Goal: Navigation & Orientation: Find specific page/section

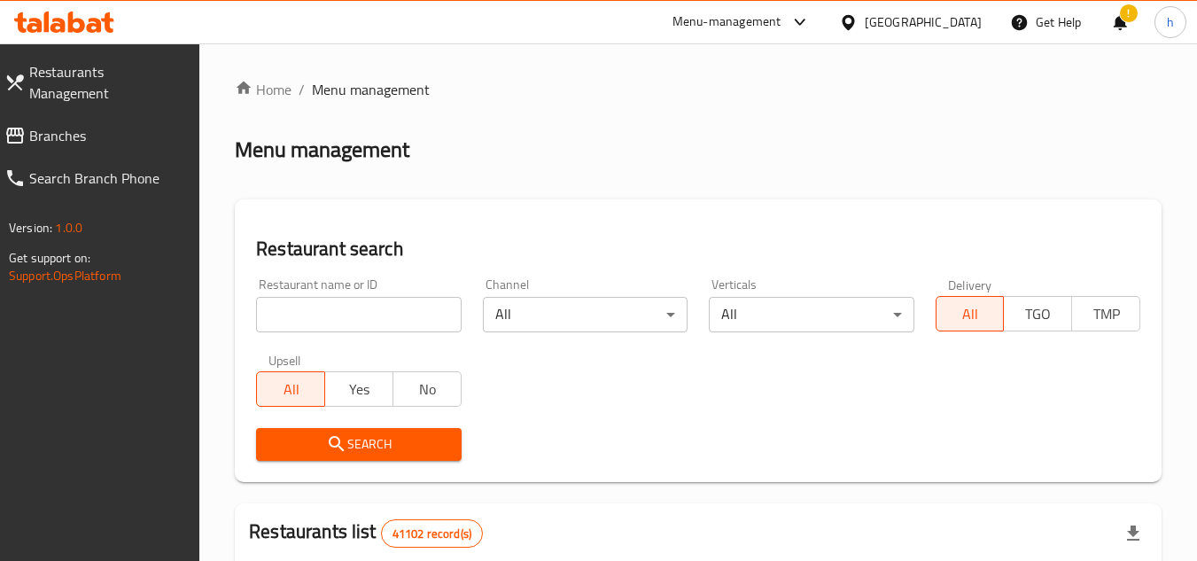
click at [133, 125] on span "Branches" at bounding box center [107, 135] width 157 height 21
click at [136, 125] on span "Branches" at bounding box center [107, 135] width 157 height 21
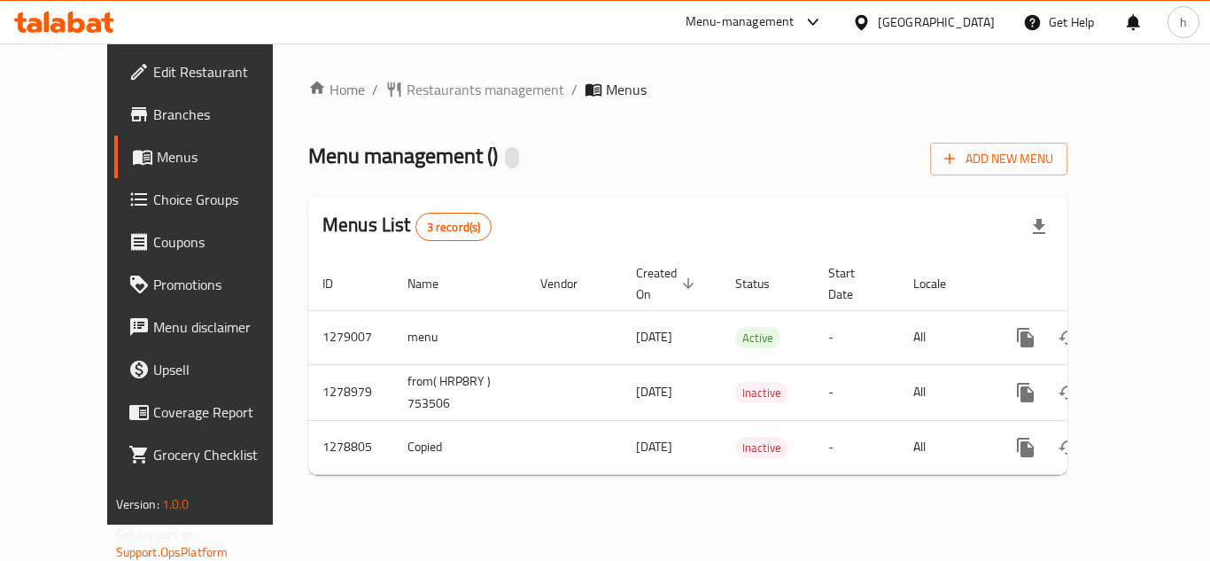
click at [153, 76] on span "Edit Restaurant" at bounding box center [224, 71] width 142 height 21
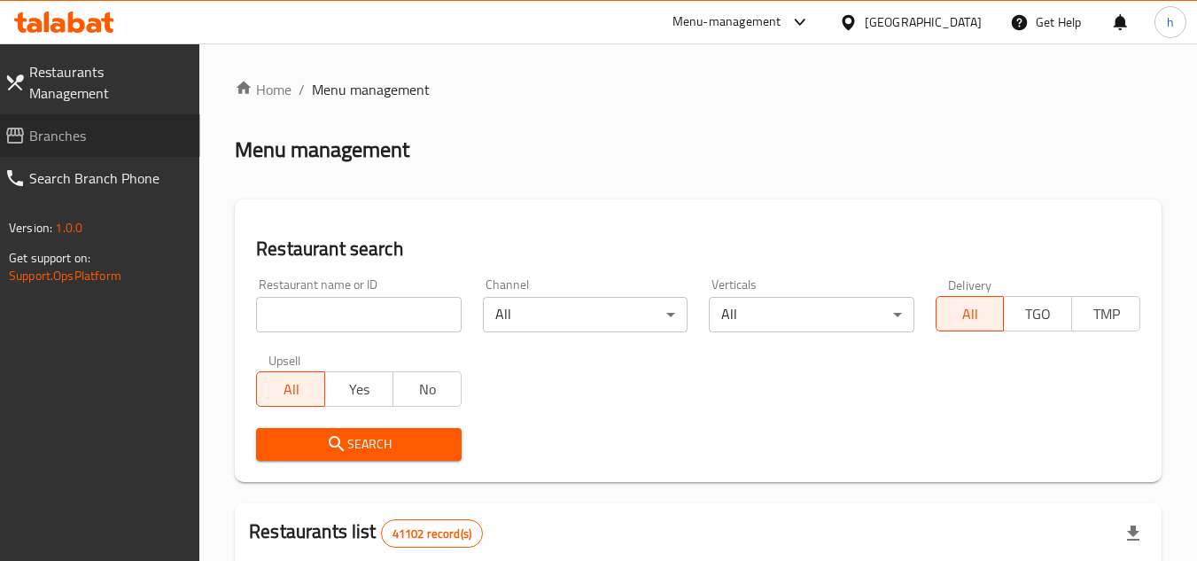
click at [156, 125] on span "Branches" at bounding box center [107, 135] width 157 height 21
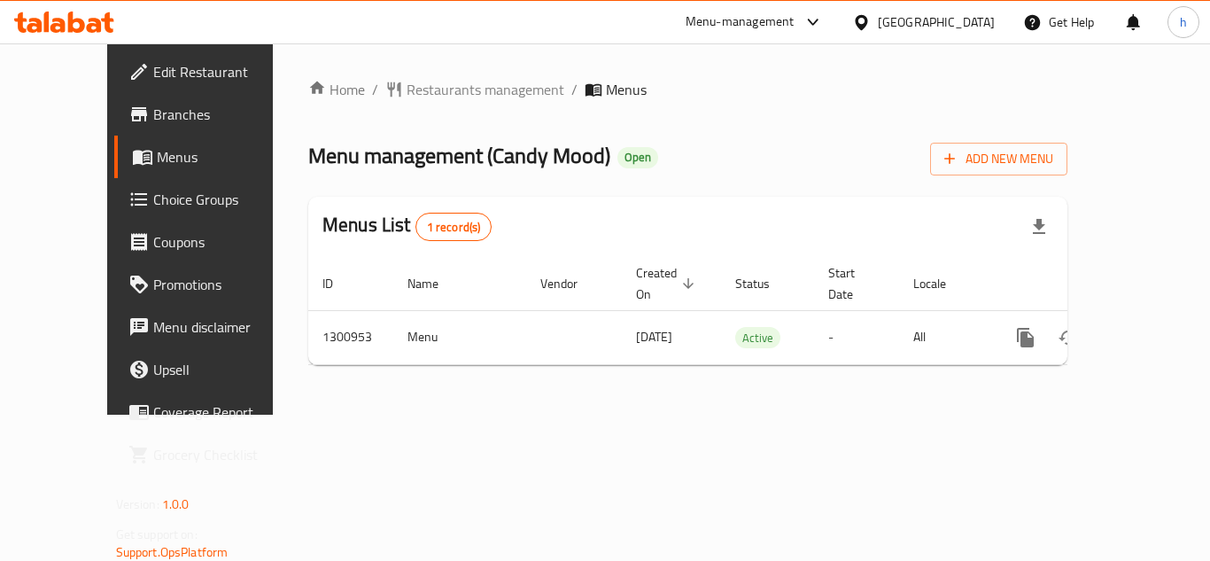
click at [813, 19] on icon at bounding box center [813, 22] width 21 height 21
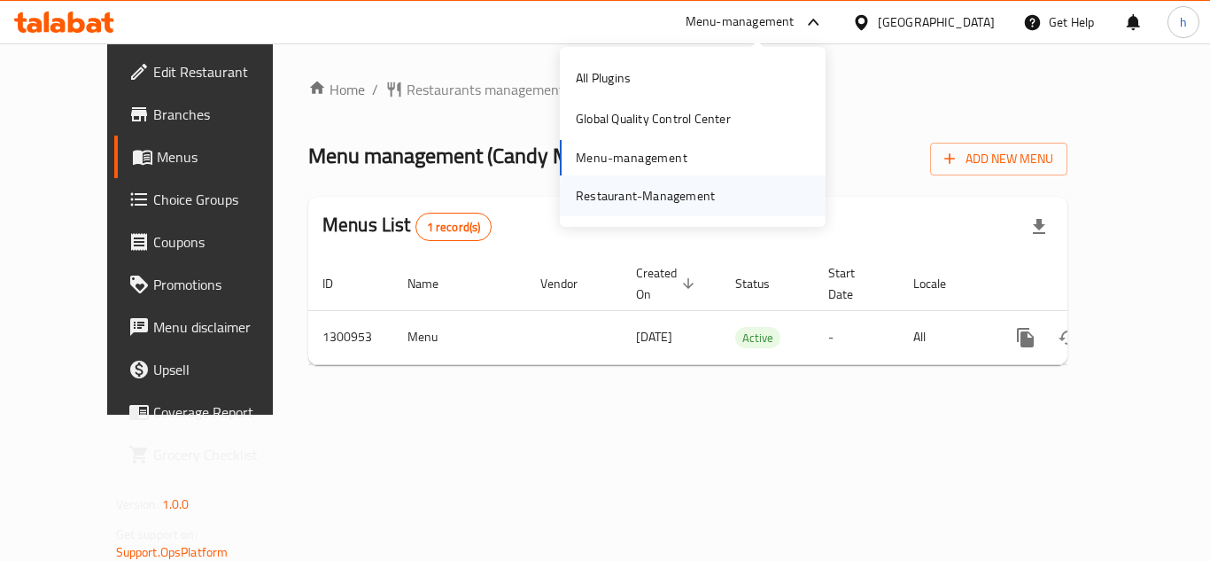
click at [726, 179] on div "Restaurant-Management" at bounding box center [645, 195] width 167 height 41
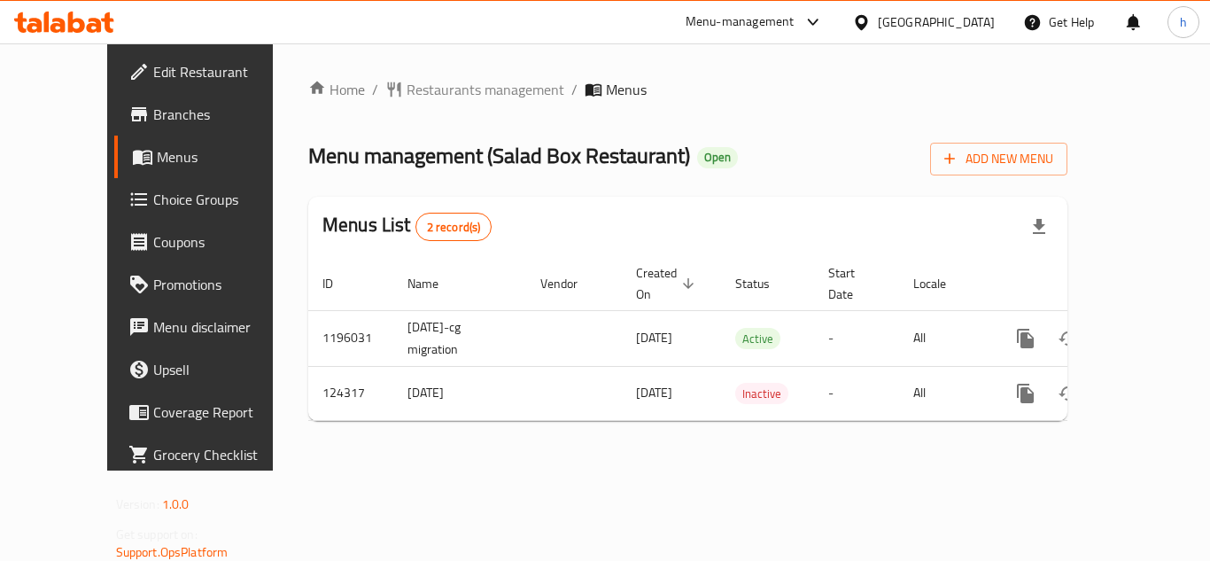
click at [800, 34] on div "Menu-management" at bounding box center [754, 22] width 167 height 43
click at [792, 22] on div "Menu-management" at bounding box center [740, 22] width 109 height 21
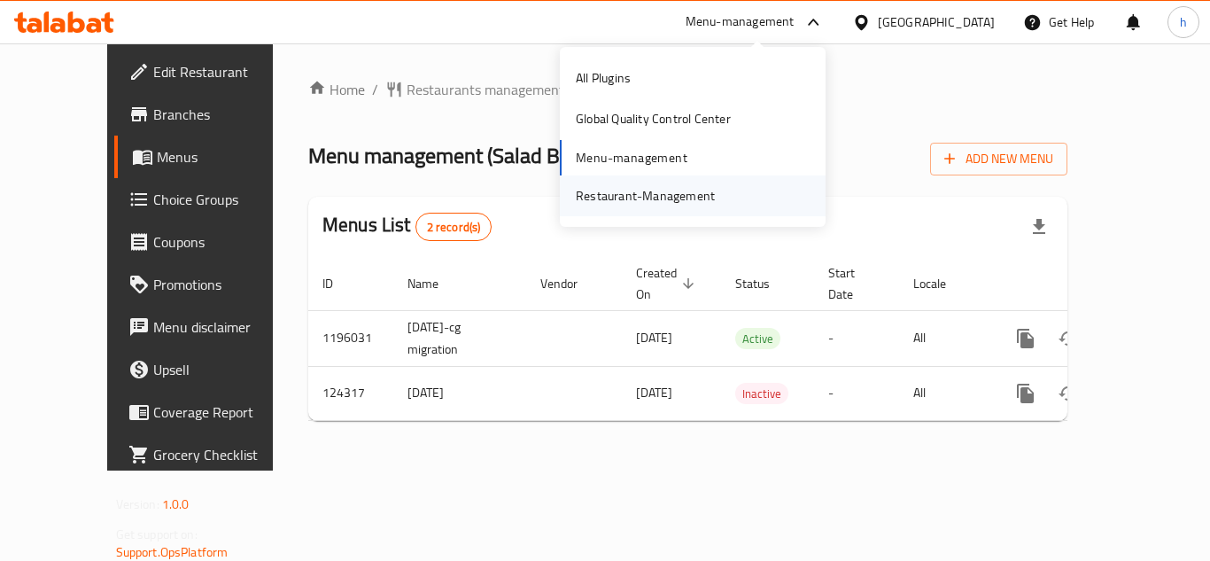
click at [731, 200] on div "Restaurant-Management" at bounding box center [693, 195] width 266 height 41
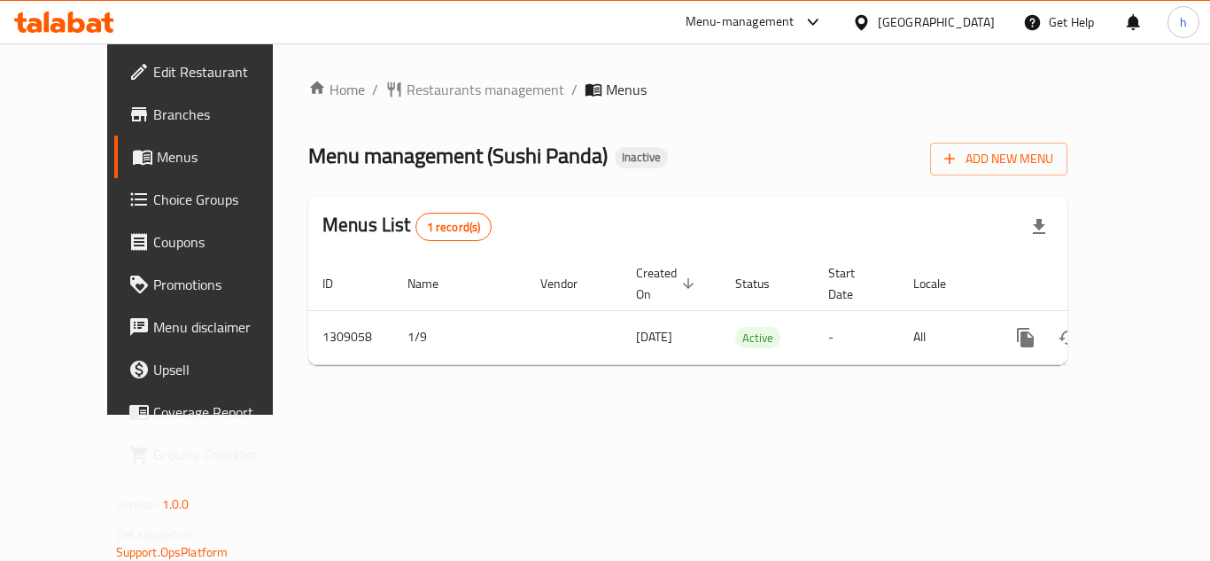
click at [966, 33] on div "[GEOGRAPHIC_DATA]" at bounding box center [923, 22] width 171 height 43
click at [895, 19] on div "[GEOGRAPHIC_DATA]" at bounding box center [936, 21] width 117 height 19
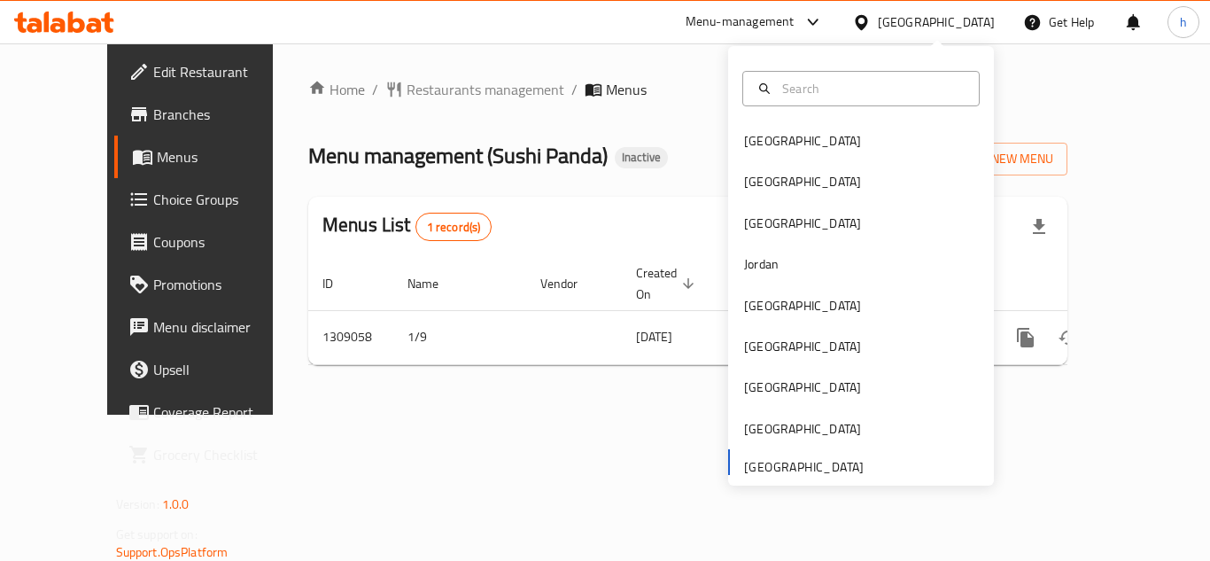
click at [779, 463] on div "Bahrain Egypt Iraq Jordan Kuwait Oman Qatar Saudi Arabia United Arab Emirates" at bounding box center [861, 302] width 266 height 364
click at [811, 465] on div "Bahrain Egypt Iraq Jordan Kuwait Oman Qatar Saudi Arabia United Arab Emirates" at bounding box center [861, 302] width 266 height 364
click at [785, 464] on div "Bahrain Egypt Iraq Jordan Kuwait Oman Qatar Saudi Arabia United Arab Emirates" at bounding box center [861, 302] width 266 height 364
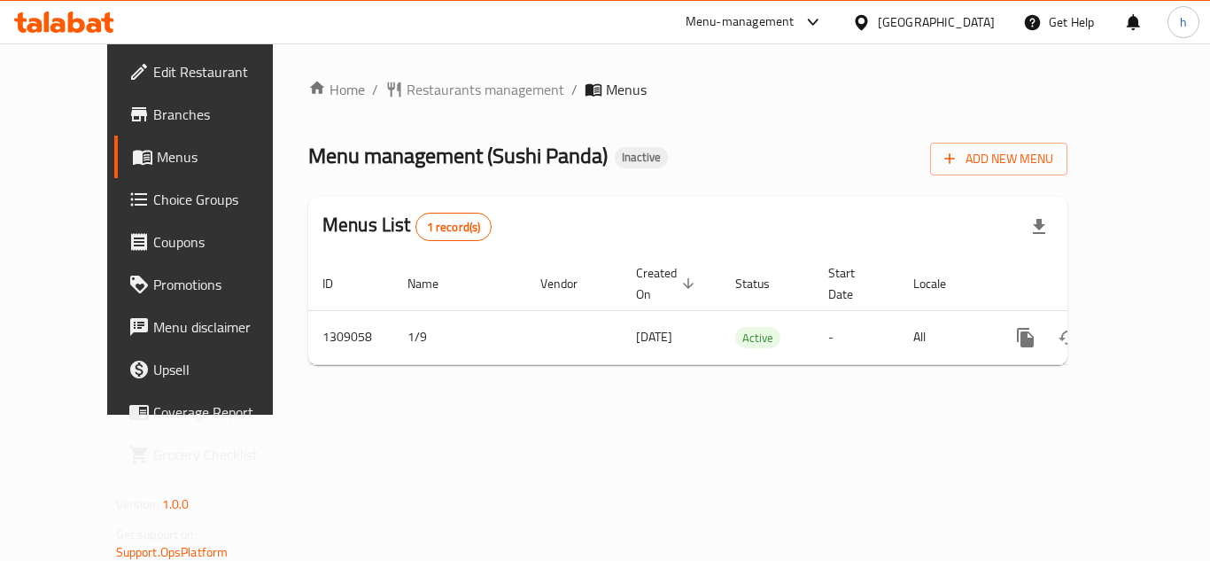
click at [666, 118] on div "Home / Restaurants management / Menus Menu management ( Sushi Panda ) Inactive …" at bounding box center [687, 229] width 759 height 300
click at [718, 166] on div "Menu management ( Sushi Panda ) Inactive Add New Menu" at bounding box center [687, 156] width 759 height 40
click at [787, 25] on div "Menu-management" at bounding box center [740, 22] width 109 height 21
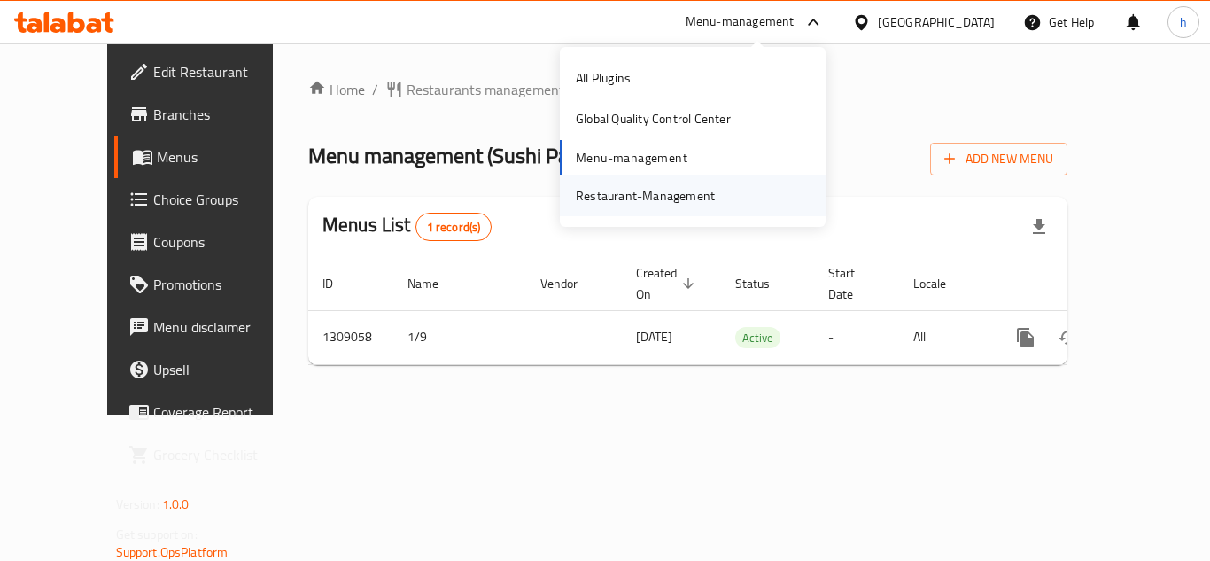
click at [719, 183] on div "Restaurant-Management" at bounding box center [645, 195] width 167 height 41
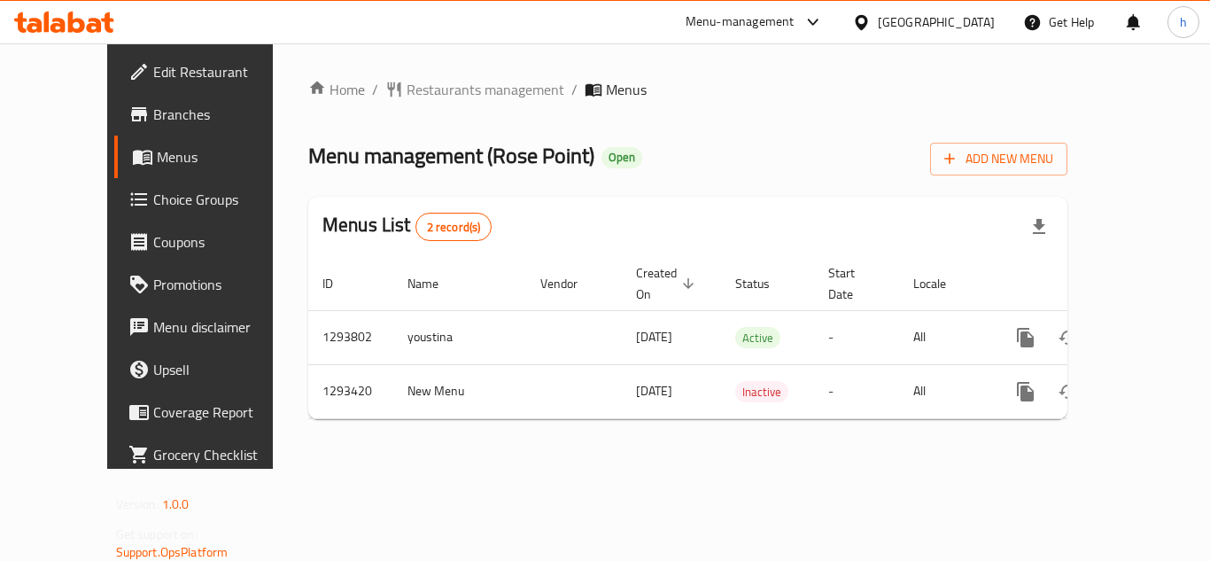
click at [797, 14] on div at bounding box center [809, 22] width 29 height 21
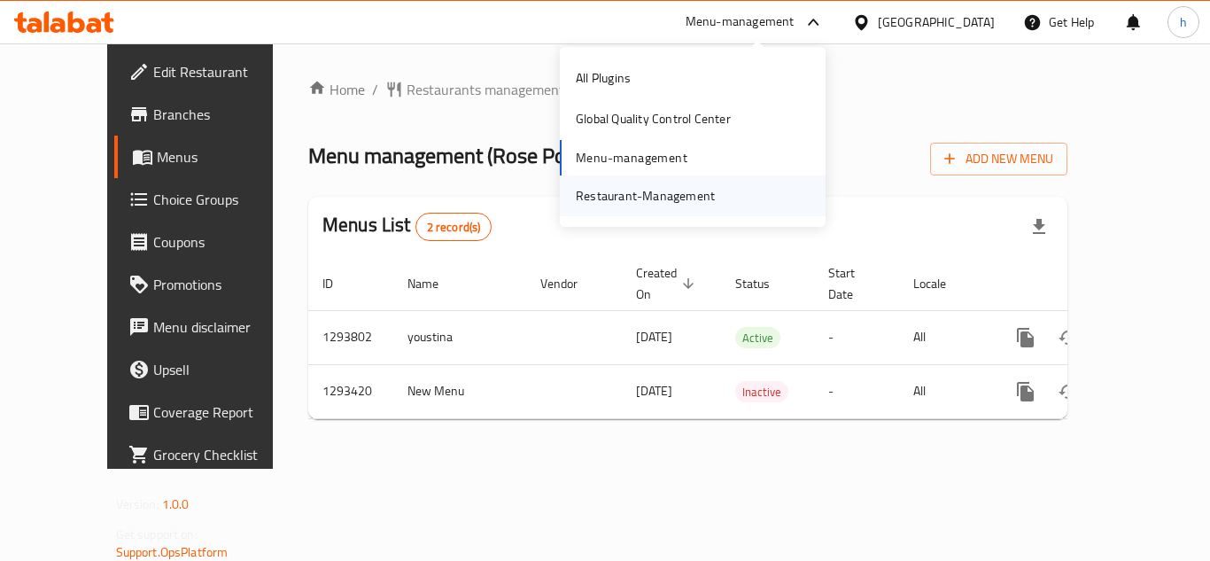
click at [679, 198] on div "Restaurant-Management" at bounding box center [645, 195] width 139 height 19
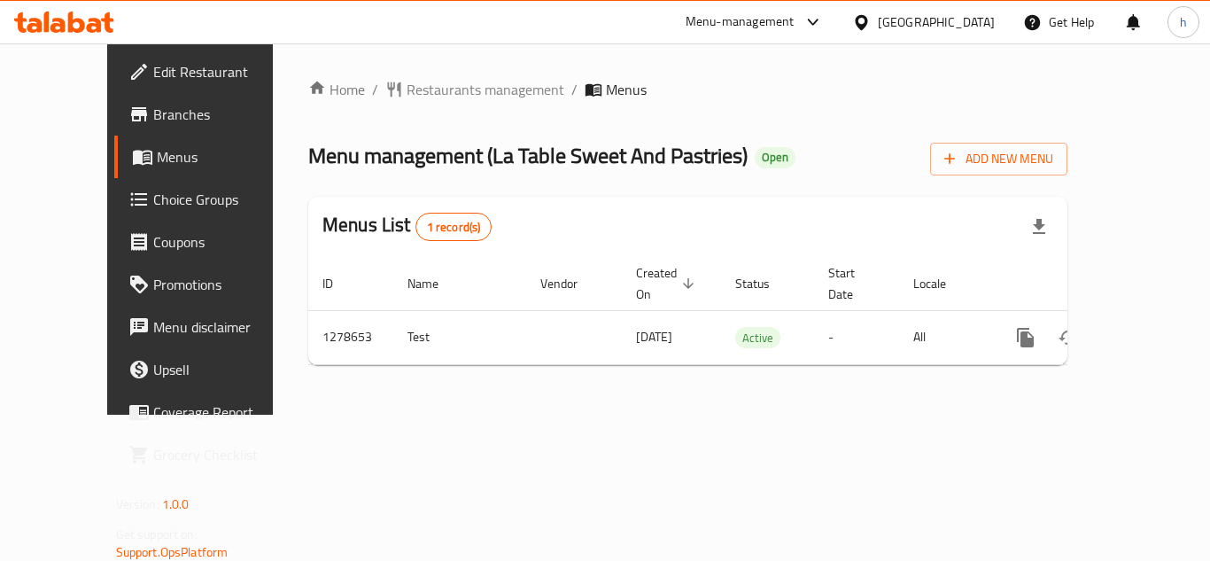
click at [871, 13] on icon at bounding box center [861, 22] width 19 height 19
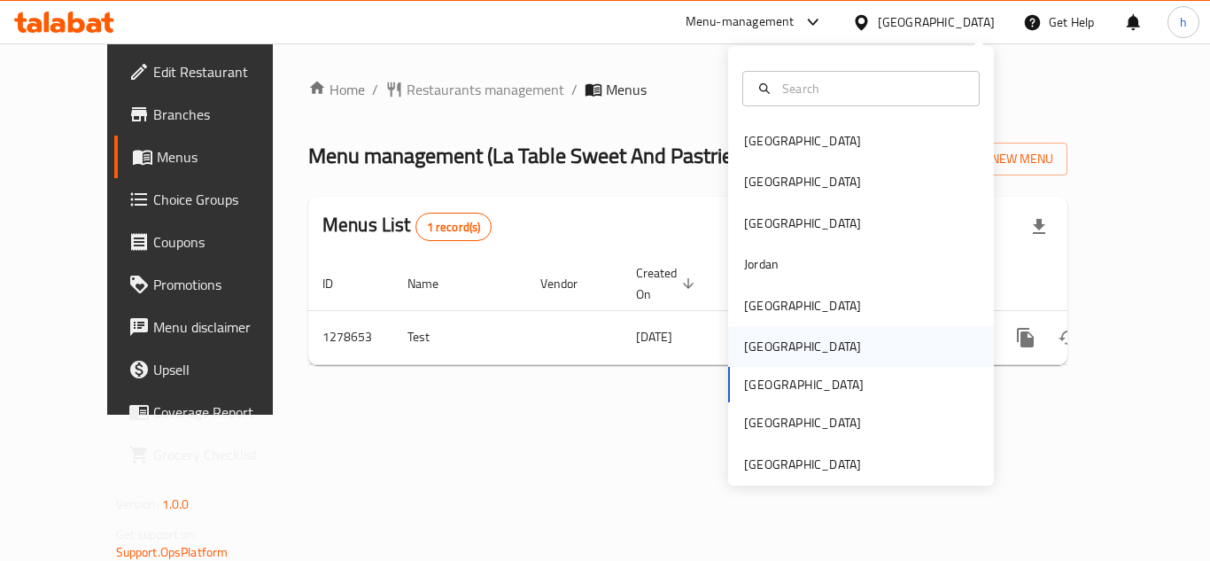
click at [810, 358] on div "[GEOGRAPHIC_DATA]" at bounding box center [861, 346] width 266 height 41
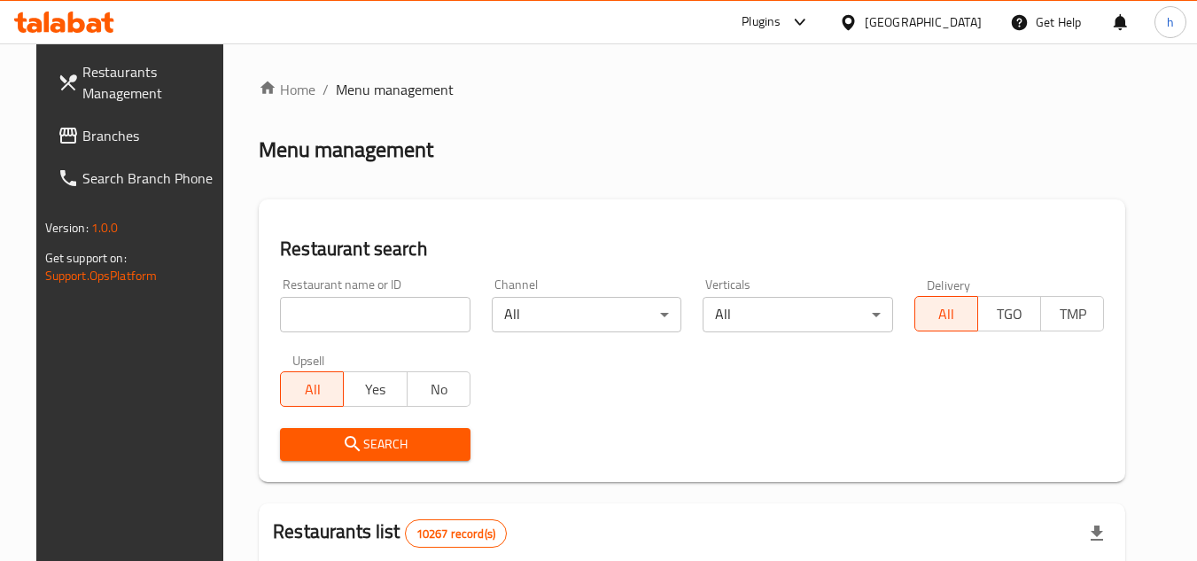
click at [82, 128] on span "Branches" at bounding box center [152, 135] width 140 height 21
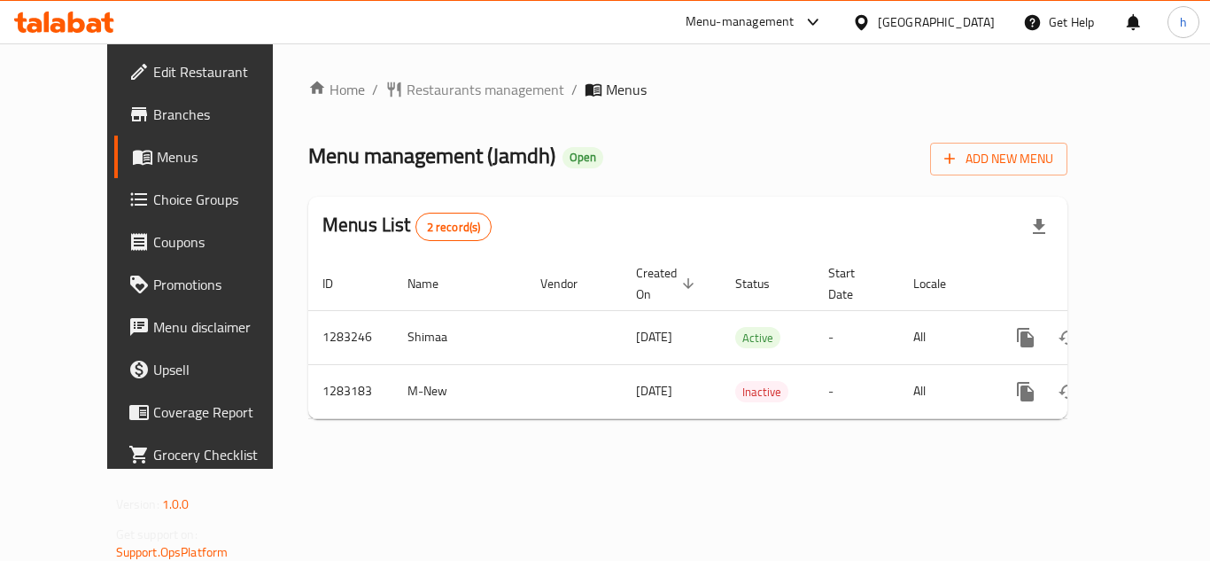
click at [967, 19] on div "Oman" at bounding box center [936, 21] width 117 height 19
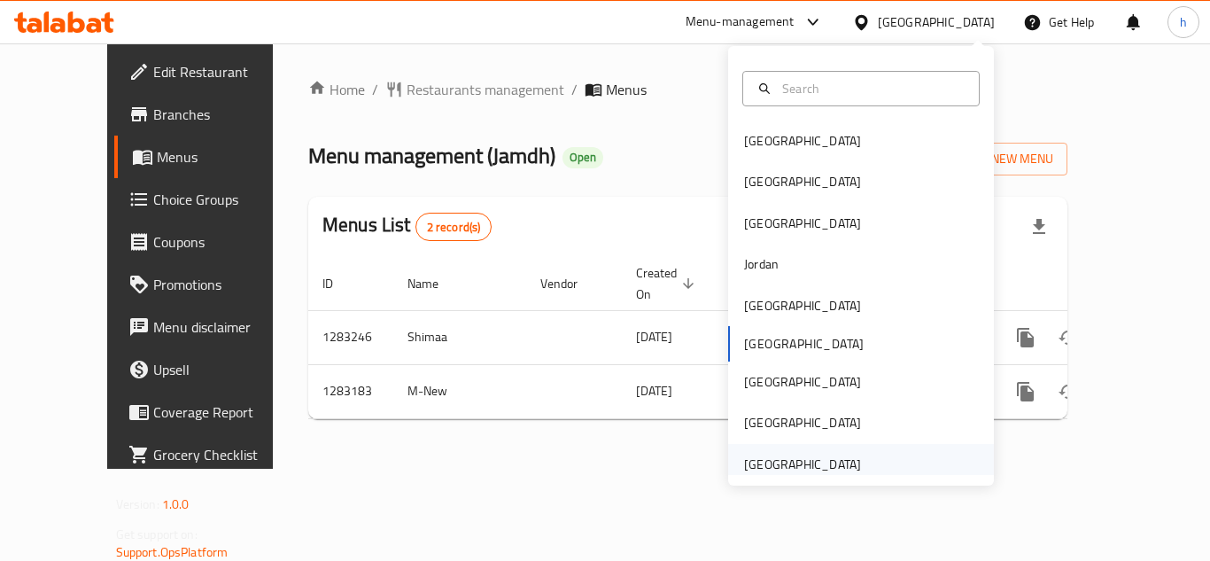
click at [876, 468] on div "United Arab Emirates" at bounding box center [861, 464] width 266 height 41
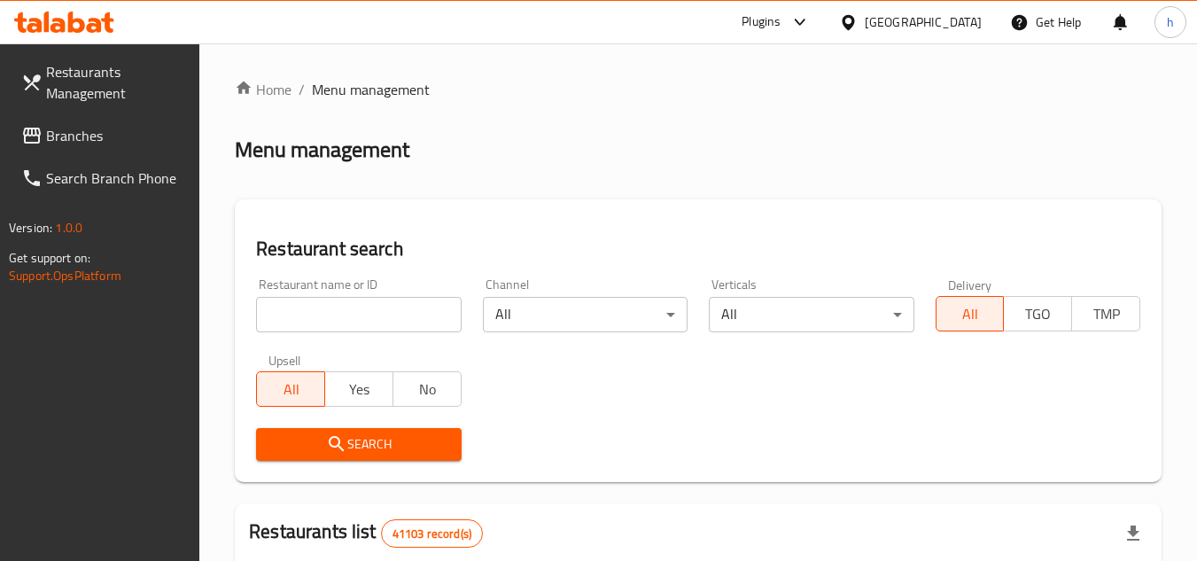
click at [89, 137] on span "Branches" at bounding box center [116, 135] width 140 height 21
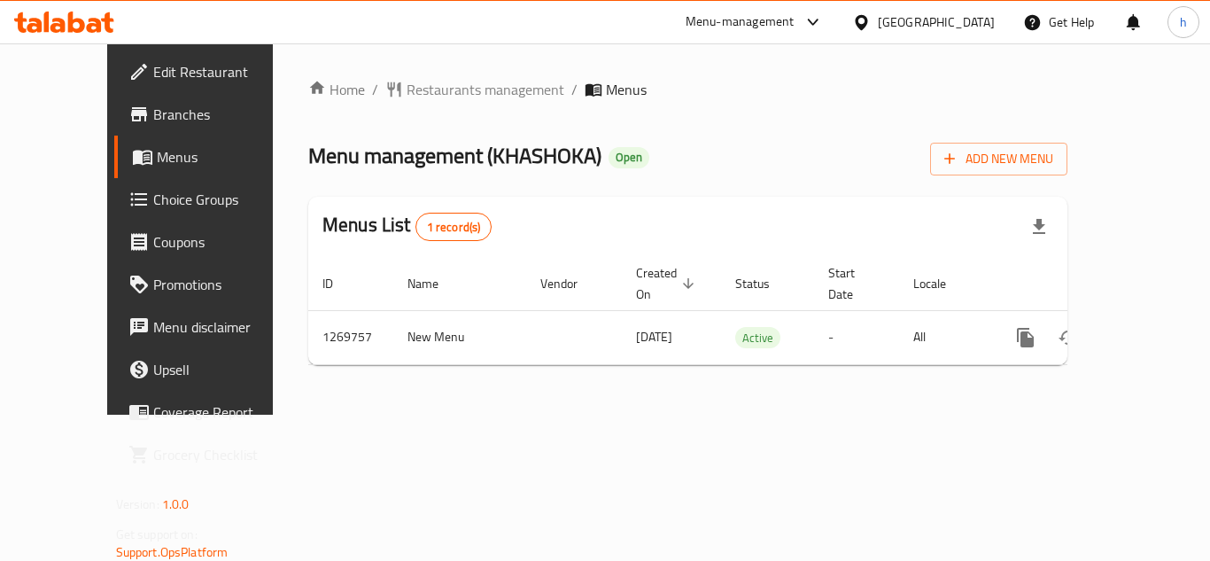
click at [902, 14] on div "[GEOGRAPHIC_DATA]" at bounding box center [936, 21] width 117 height 19
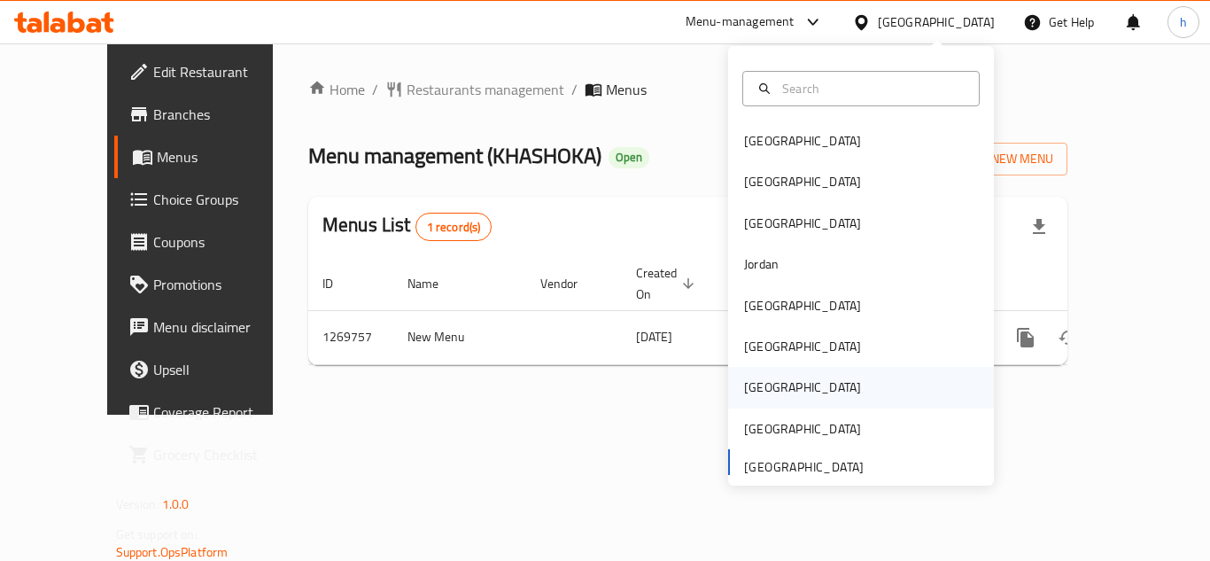
click at [795, 387] on div "Qatar" at bounding box center [861, 387] width 266 height 41
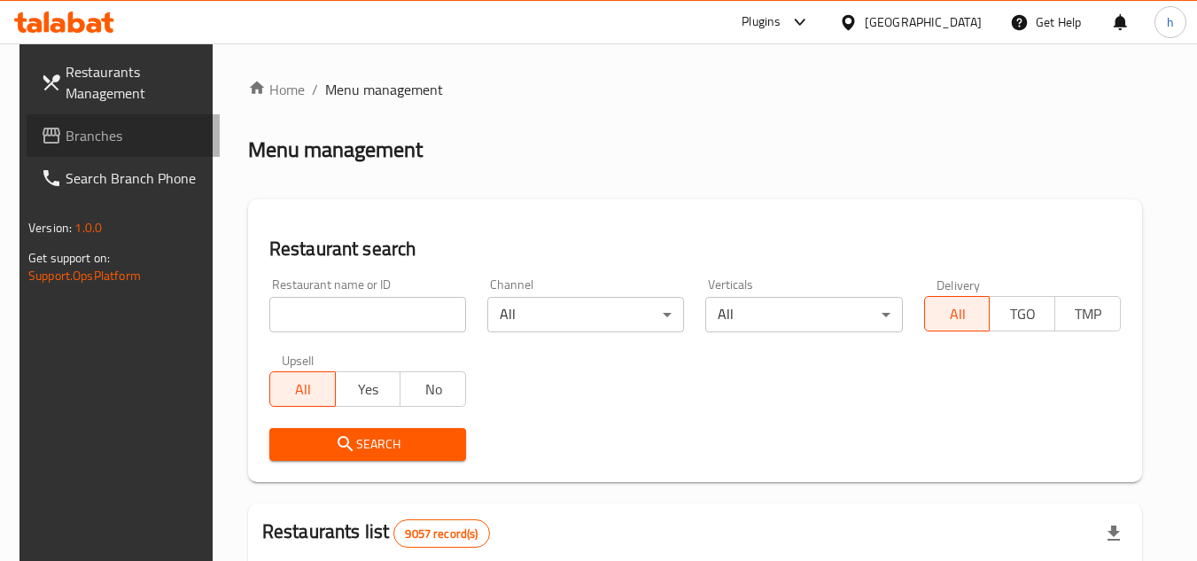
click at [102, 140] on span "Branches" at bounding box center [136, 135] width 140 height 21
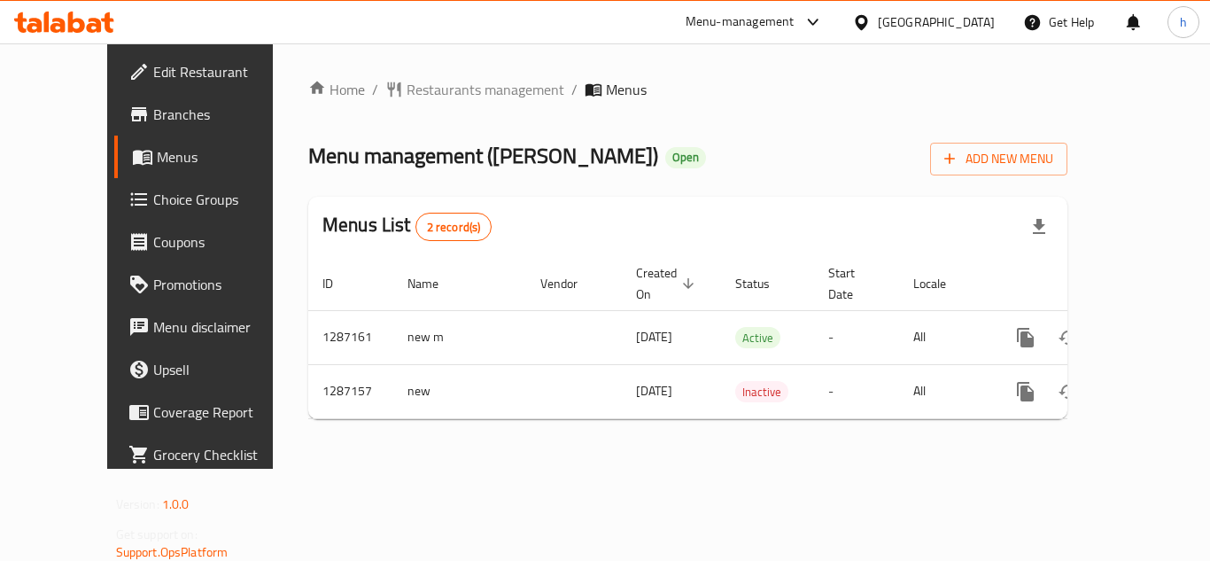
click at [878, 12] on div at bounding box center [865, 21] width 26 height 19
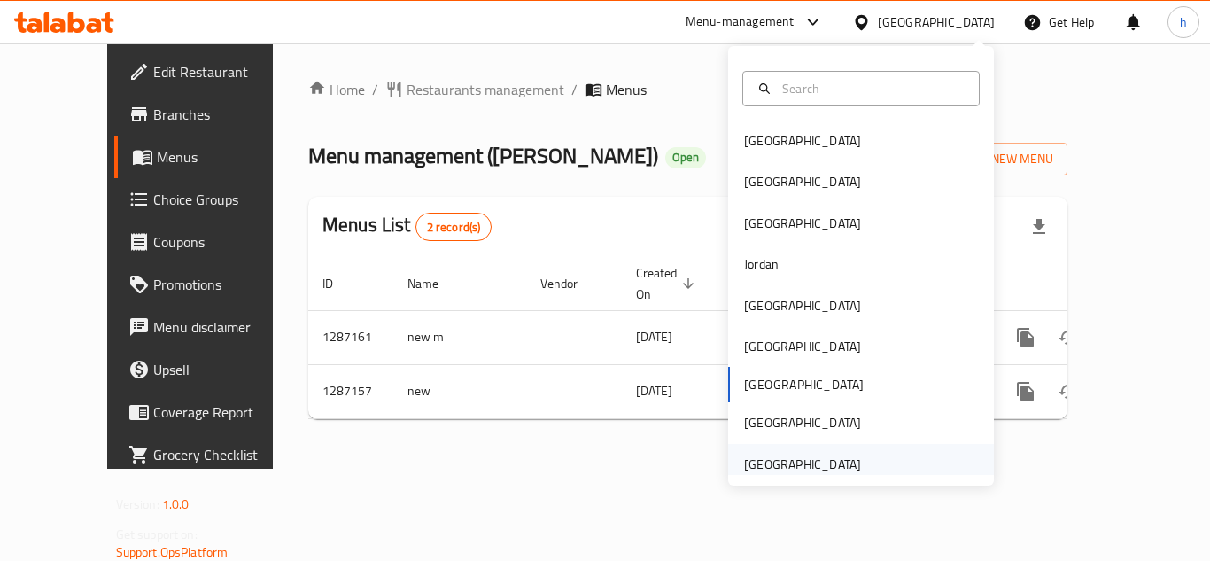
click at [776, 464] on div "[GEOGRAPHIC_DATA]" at bounding box center [802, 463] width 117 height 19
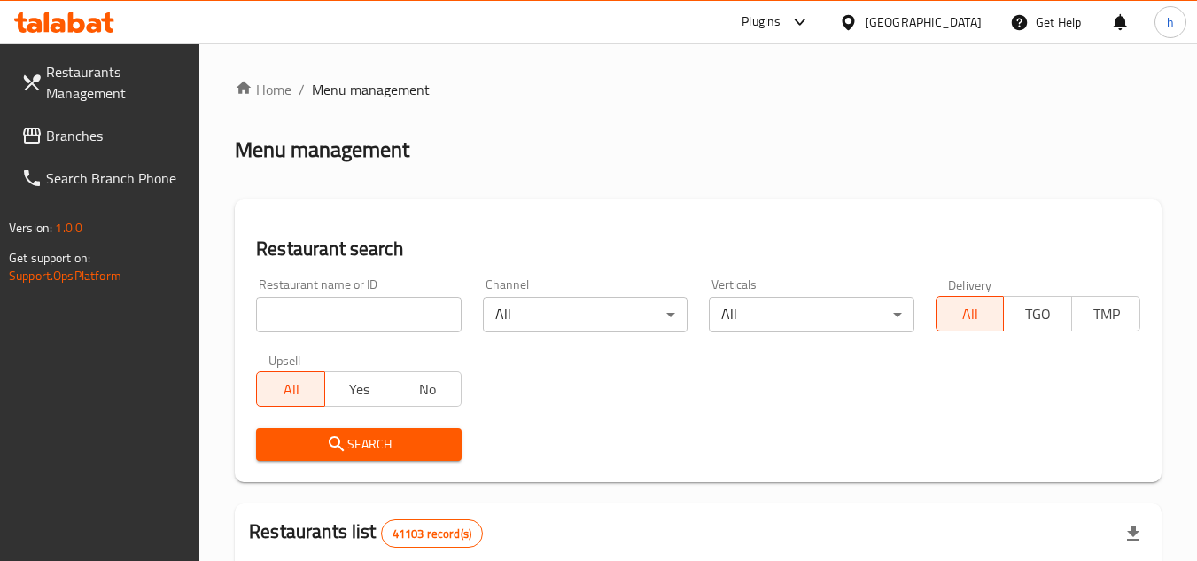
click at [130, 130] on span "Branches" at bounding box center [116, 135] width 140 height 21
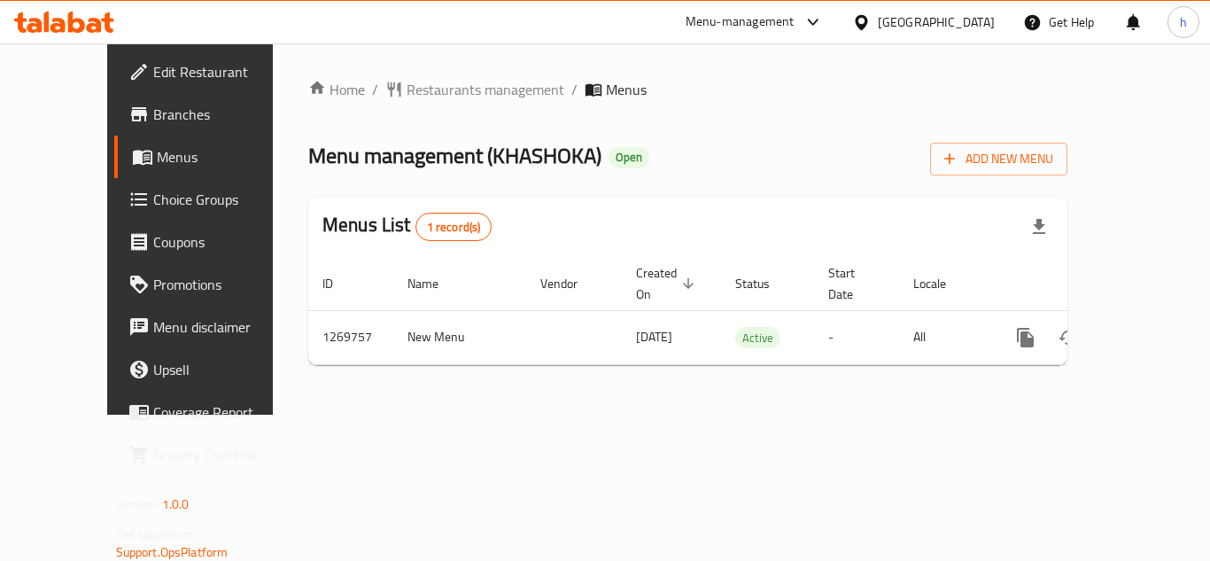
click at [755, 30] on div "Menu-management" at bounding box center [740, 22] width 109 height 21
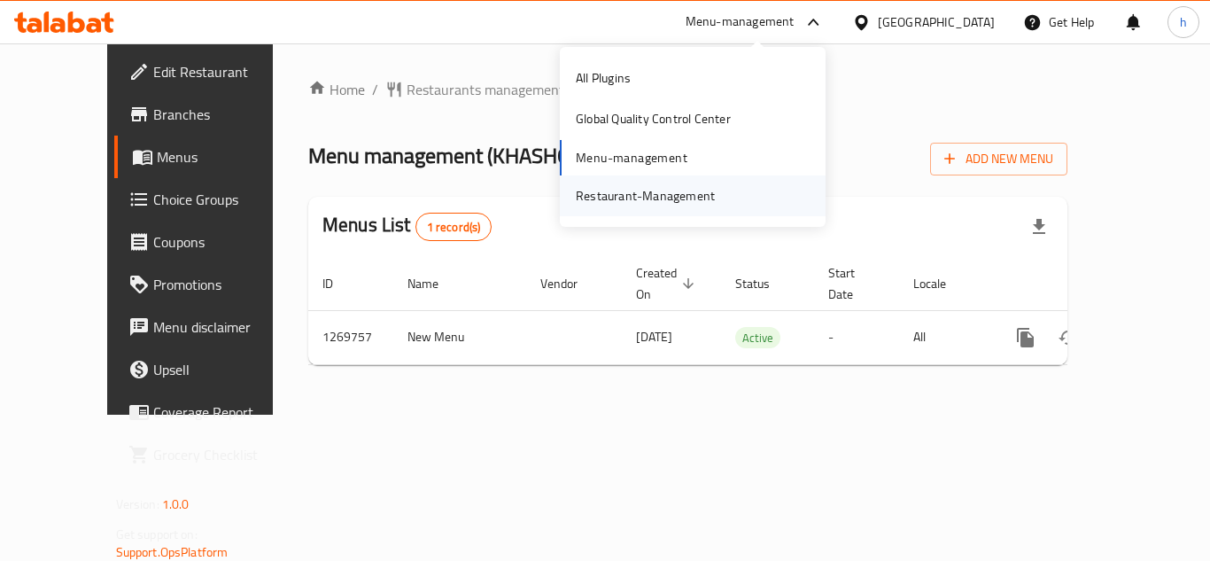
click at [727, 188] on div "Restaurant-Management" at bounding box center [693, 195] width 266 height 41
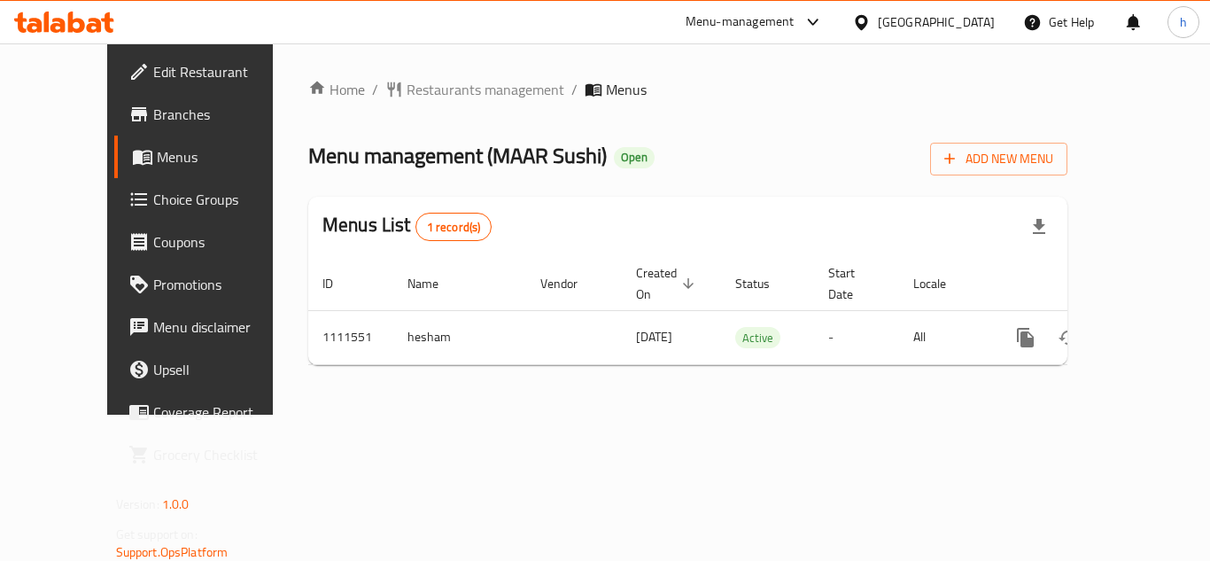
click at [939, 18] on div "[GEOGRAPHIC_DATA]" at bounding box center [936, 21] width 117 height 19
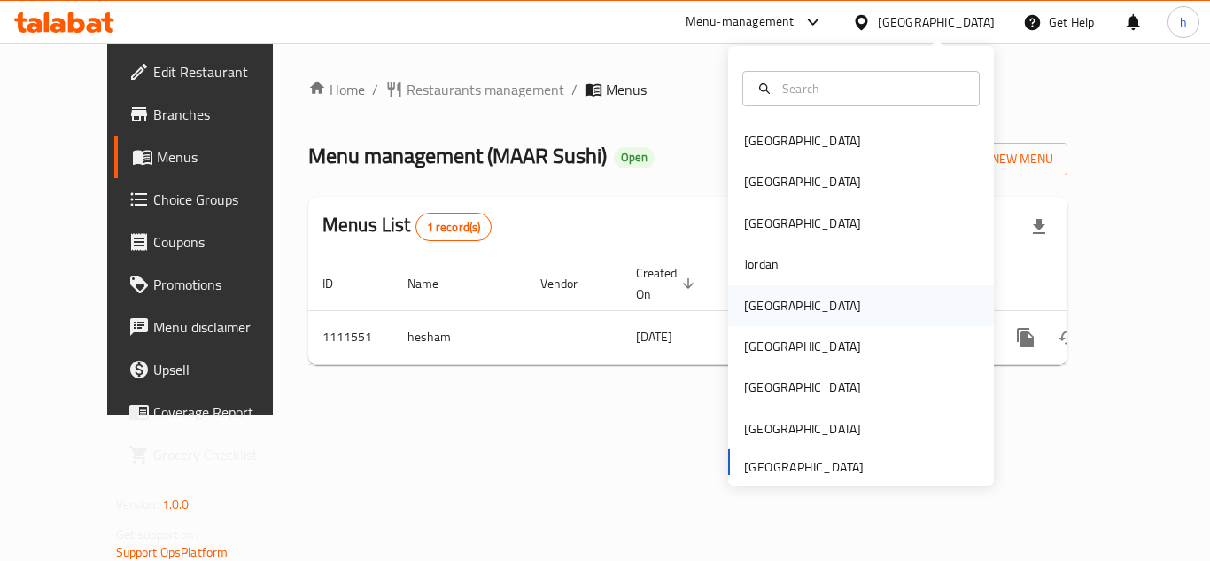
click at [786, 302] on div "[GEOGRAPHIC_DATA]" at bounding box center [861, 305] width 266 height 41
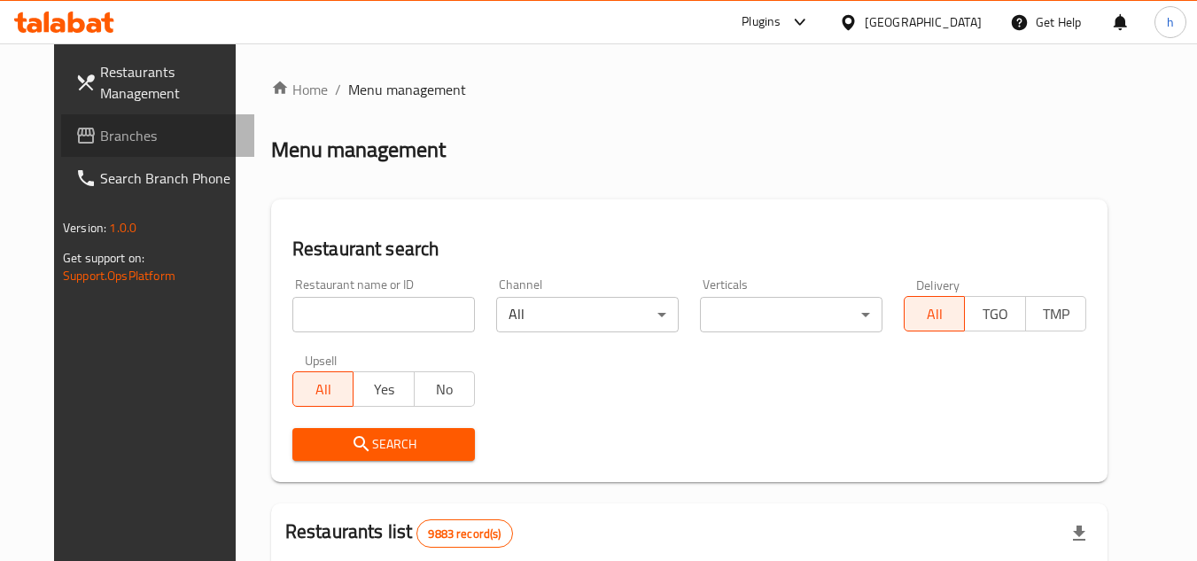
click at [100, 128] on span "Branches" at bounding box center [170, 135] width 140 height 21
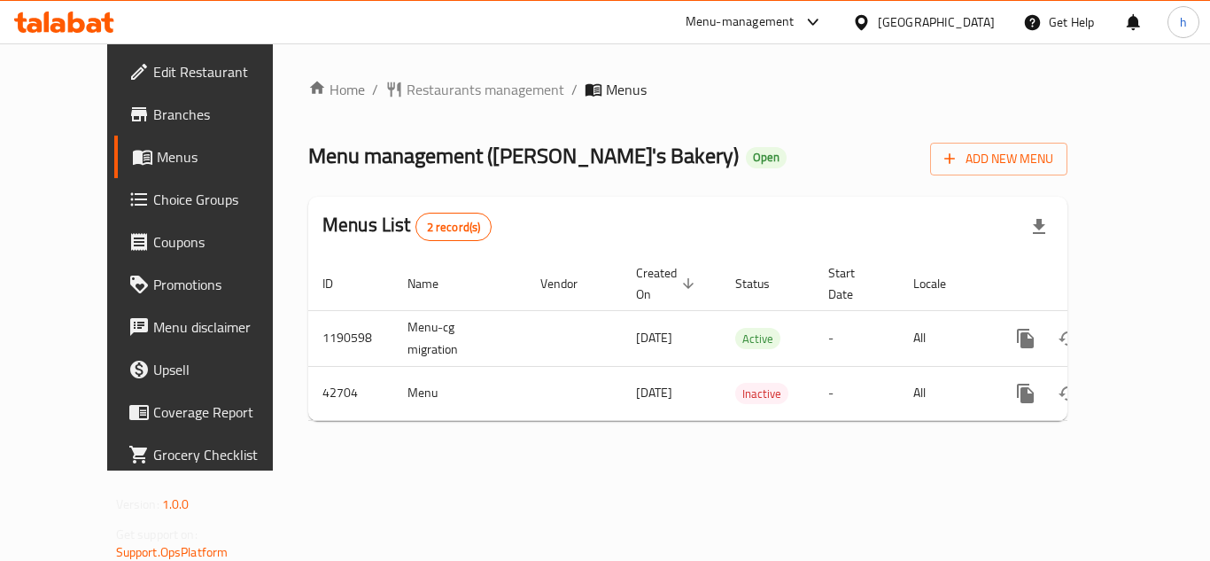
click at [871, 25] on icon at bounding box center [861, 22] width 19 height 19
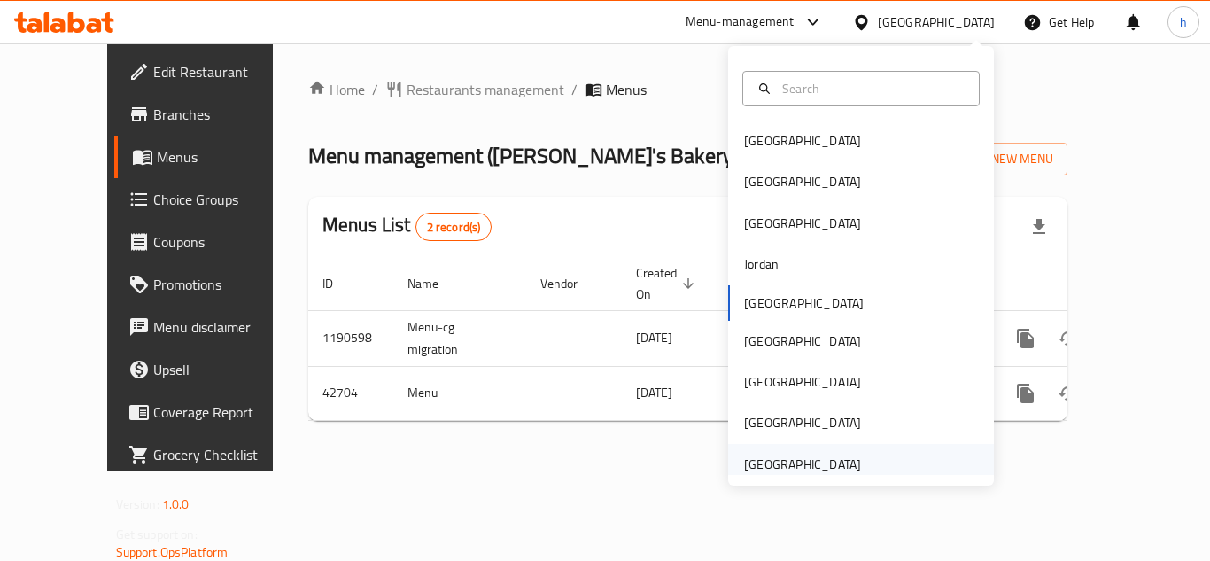
click at [808, 458] on div "[GEOGRAPHIC_DATA]" at bounding box center [802, 463] width 117 height 19
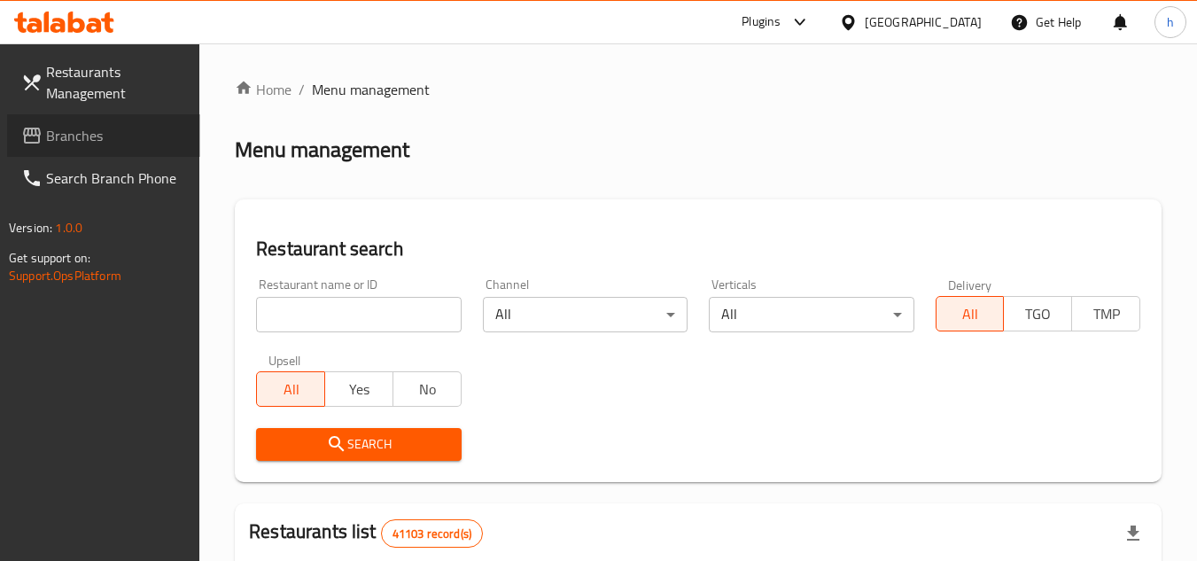
click at [83, 139] on span "Branches" at bounding box center [116, 135] width 140 height 21
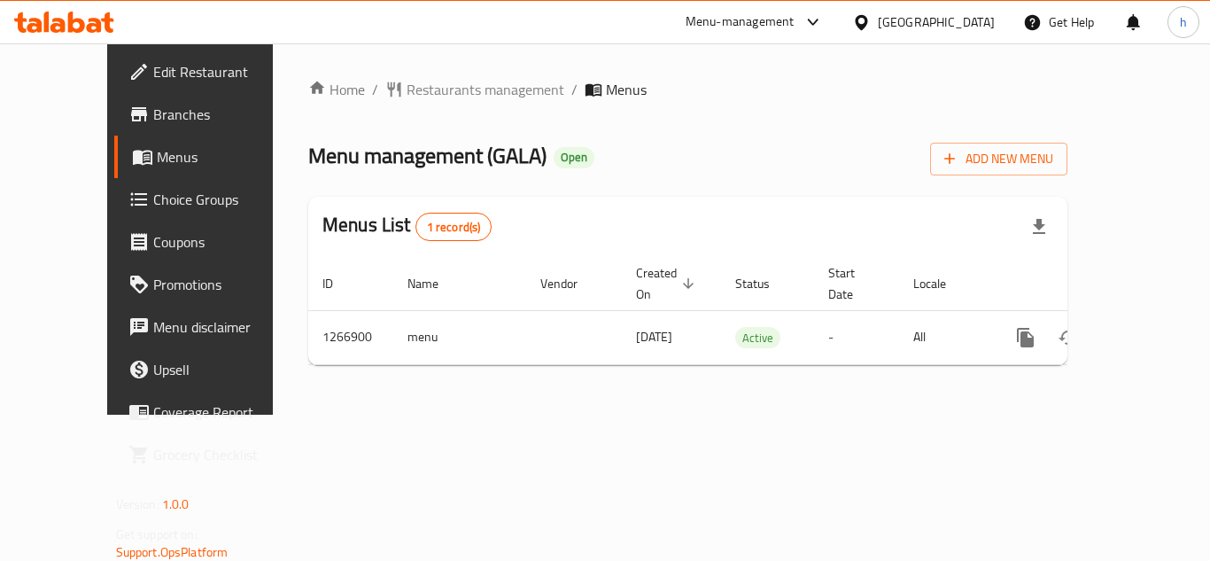
click at [809, 21] on icon at bounding box center [813, 22] width 21 height 21
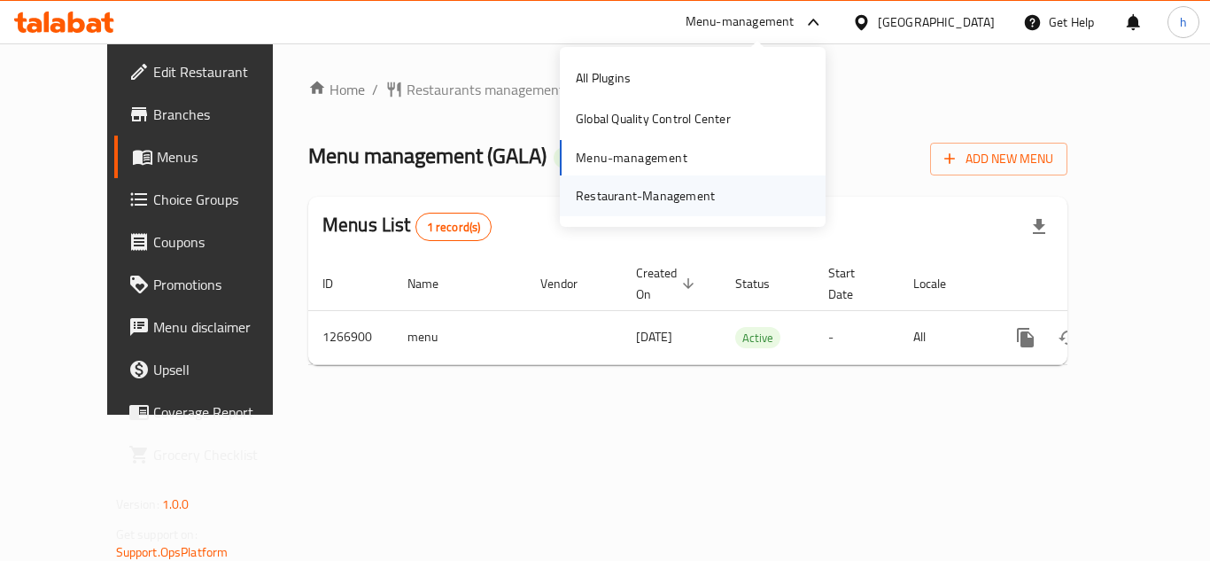
click at [694, 191] on div "Restaurant-Management" at bounding box center [645, 195] width 139 height 19
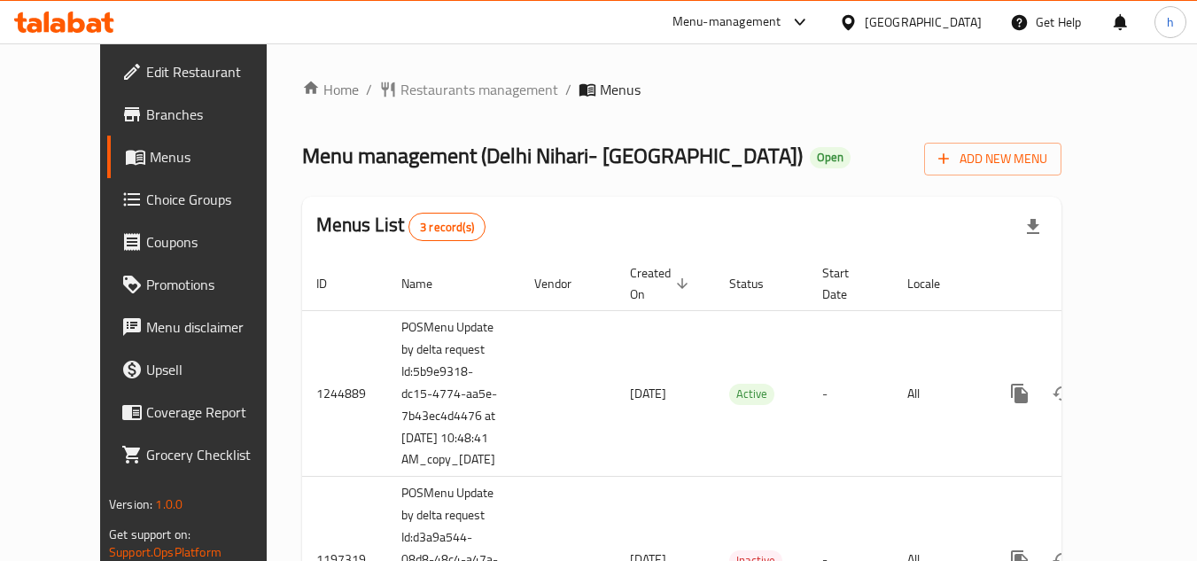
click at [943, 23] on div "[GEOGRAPHIC_DATA]" at bounding box center [923, 21] width 117 height 19
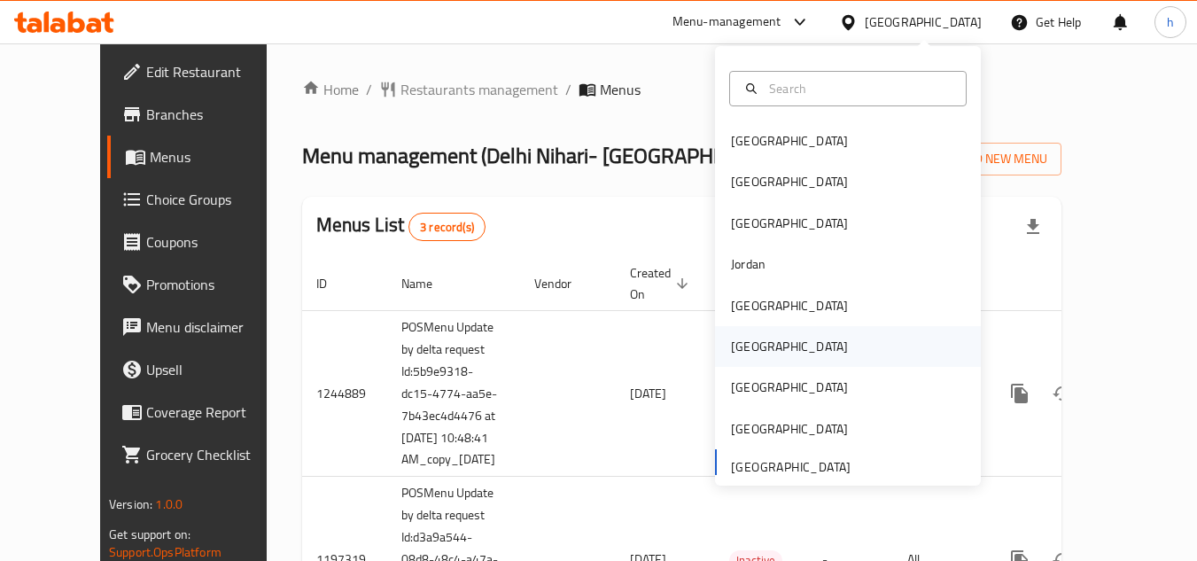
click at [795, 345] on div "[GEOGRAPHIC_DATA]" at bounding box center [848, 346] width 266 height 41
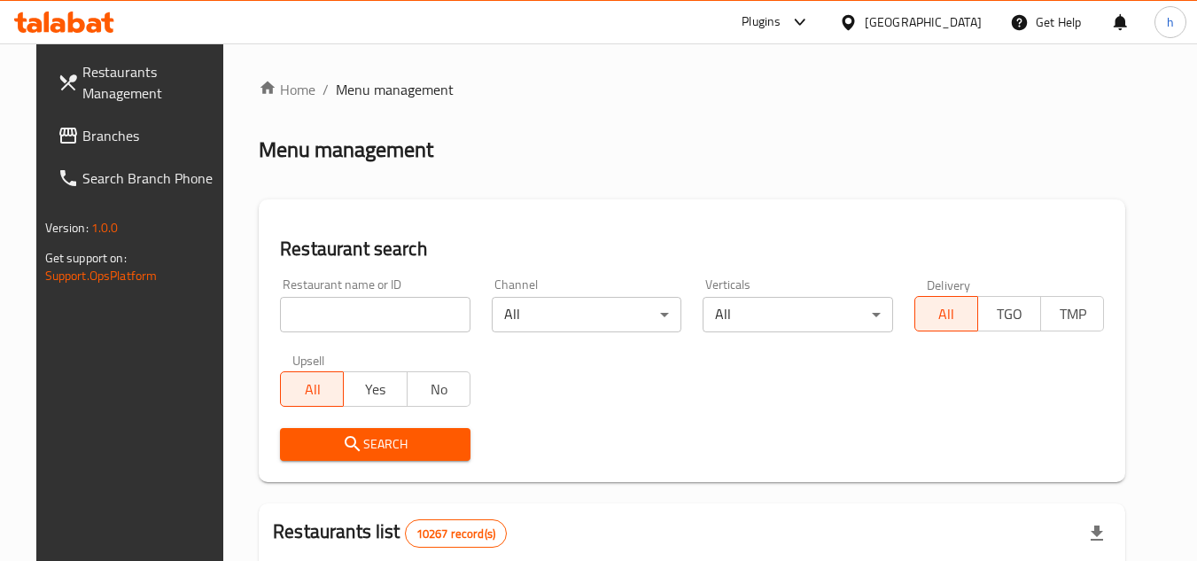
click at [43, 122] on link "Branches" at bounding box center [139, 135] width 193 height 43
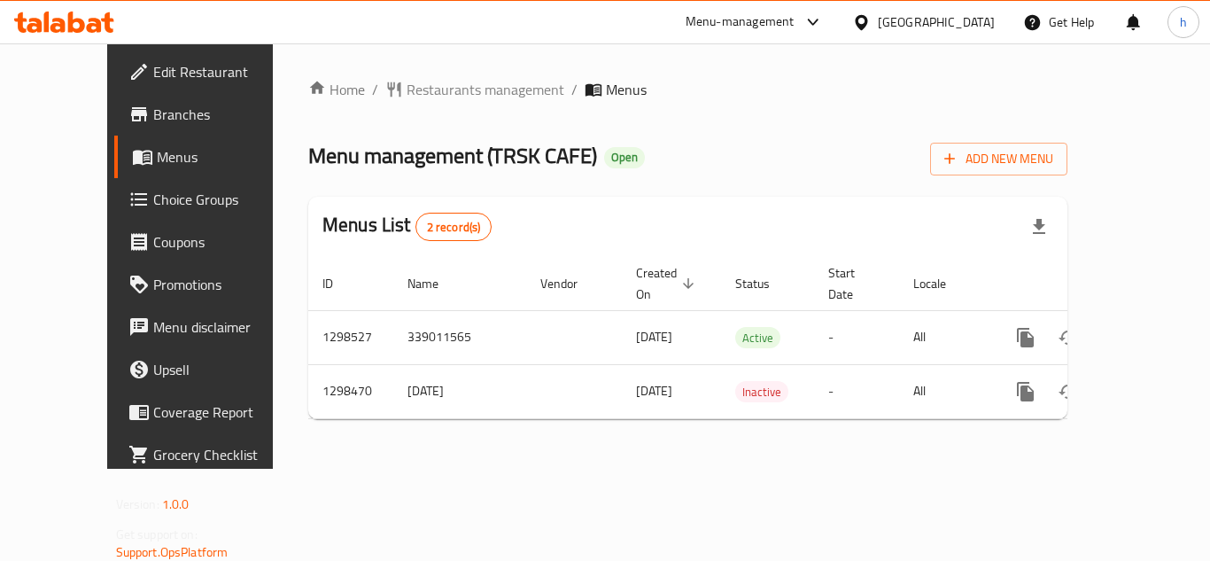
click at [973, 22] on div "[GEOGRAPHIC_DATA]" at bounding box center [936, 21] width 117 height 19
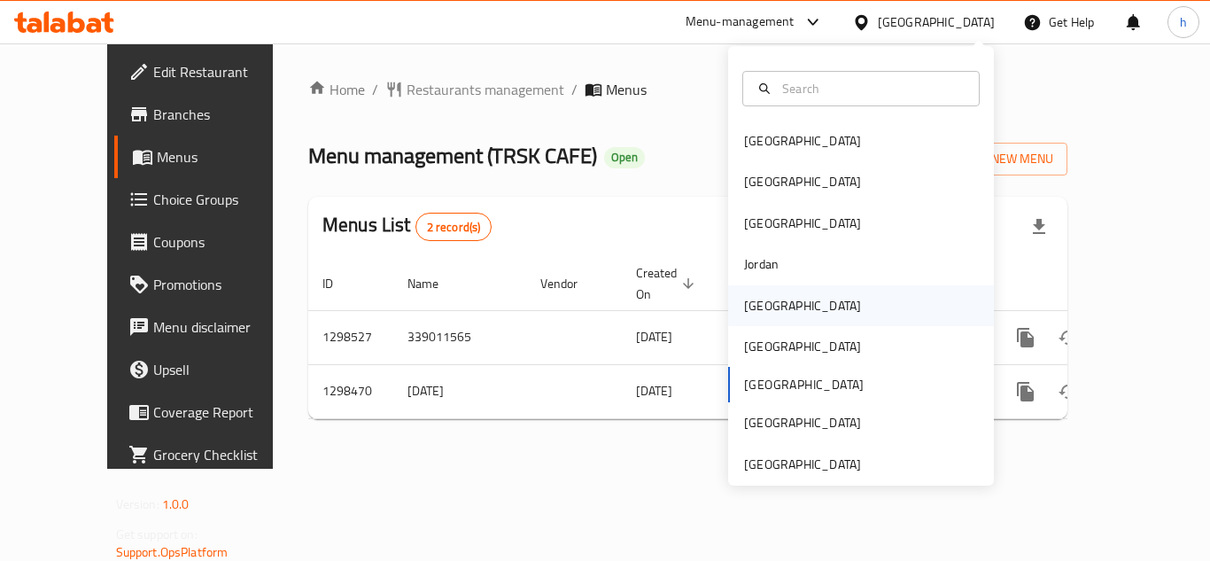
click at [811, 313] on div "[GEOGRAPHIC_DATA]" at bounding box center [861, 305] width 266 height 41
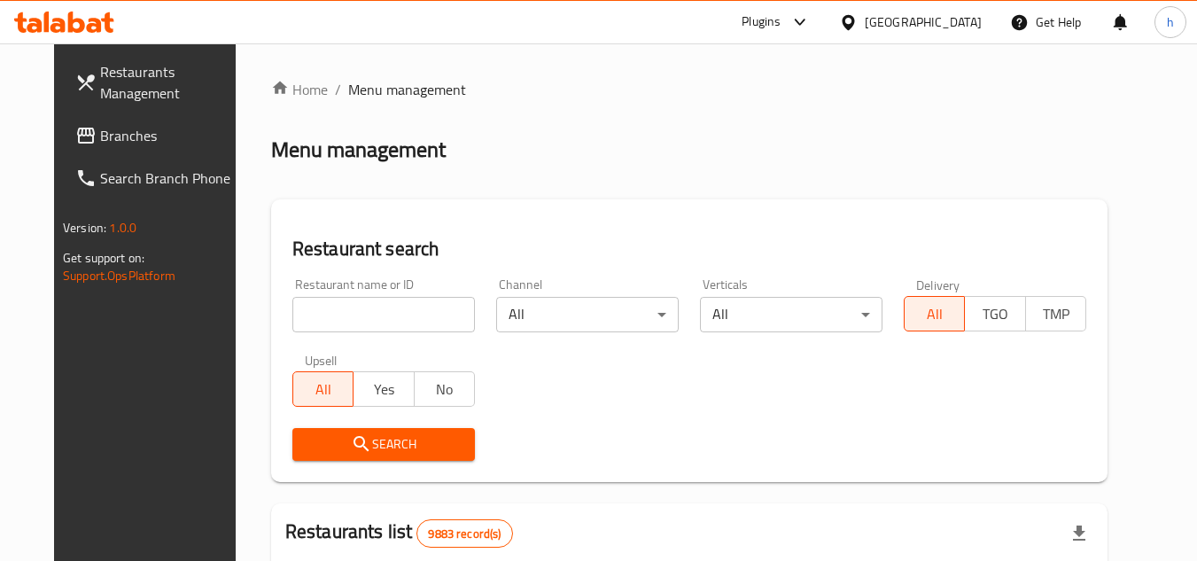
click at [133, 130] on span "Branches" at bounding box center [170, 135] width 140 height 21
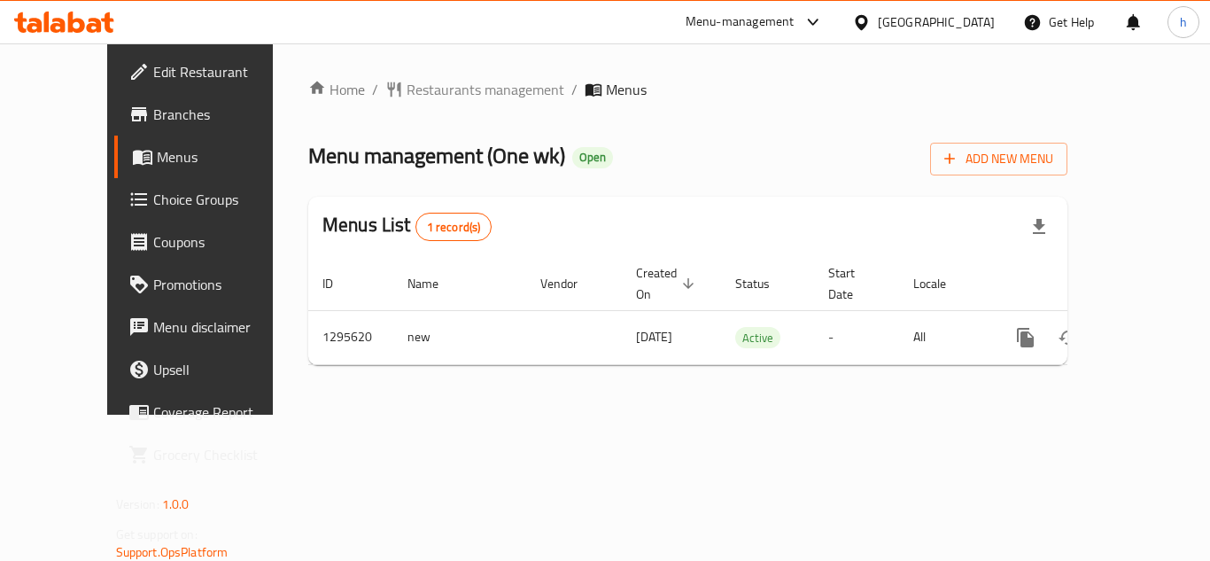
click at [878, 27] on div at bounding box center [865, 21] width 26 height 19
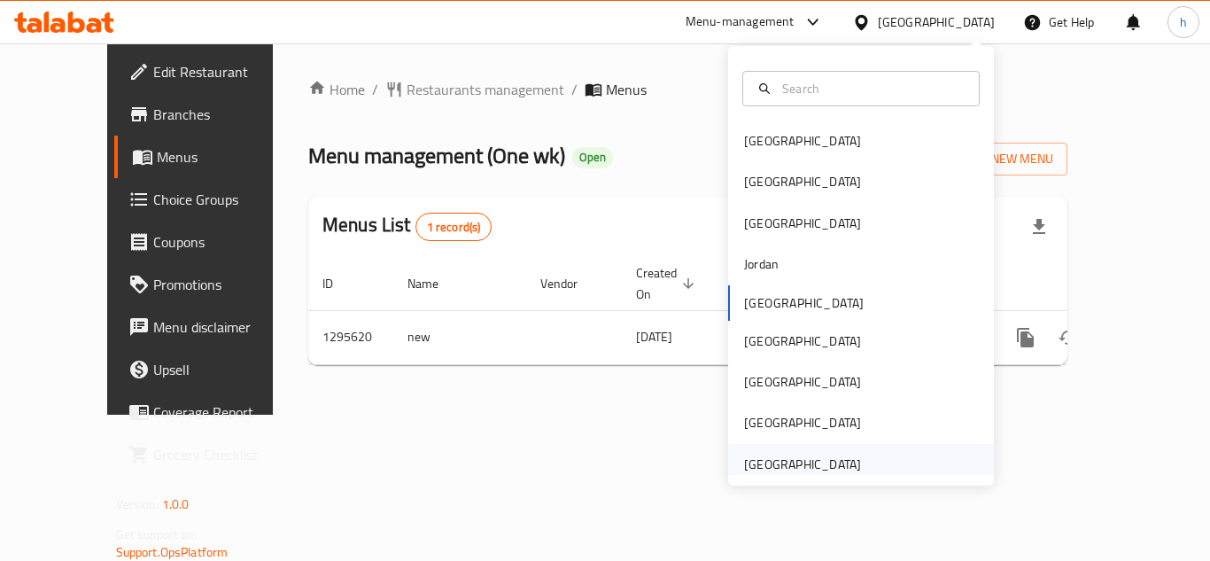
click at [878, 448] on div "[GEOGRAPHIC_DATA]" at bounding box center [861, 464] width 266 height 41
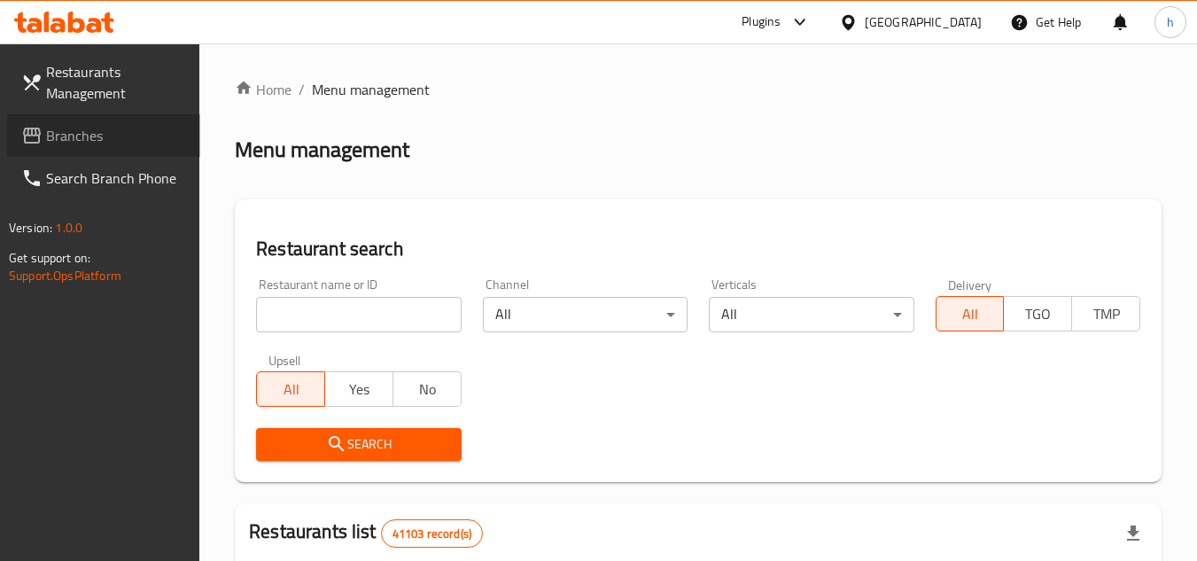
click at [112, 129] on span "Branches" at bounding box center [116, 135] width 140 height 21
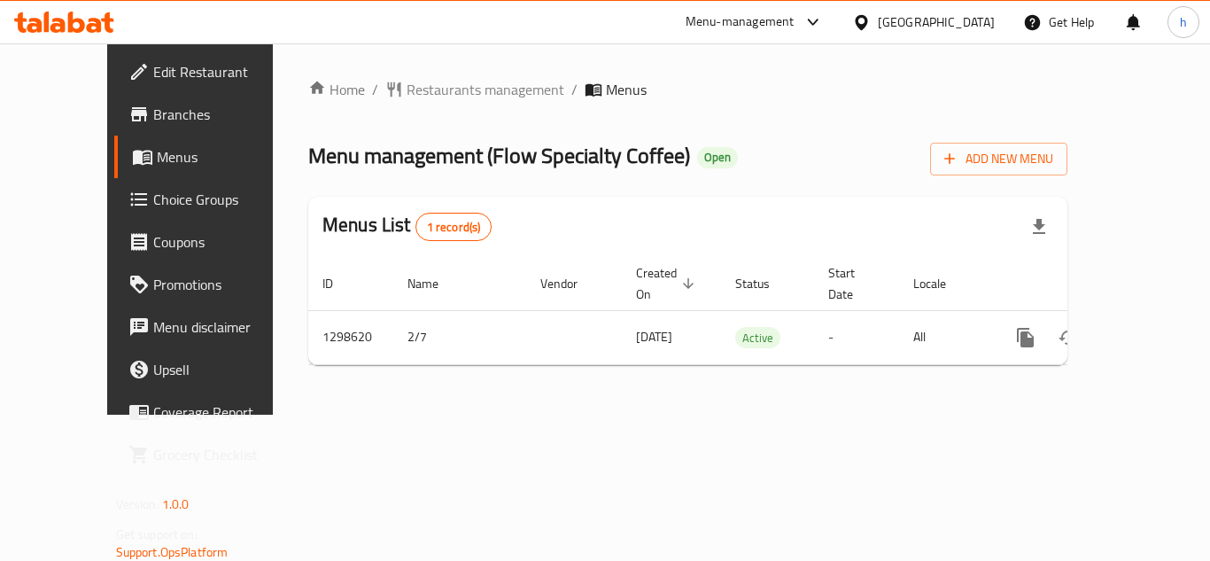
click at [965, 13] on div "[GEOGRAPHIC_DATA]" at bounding box center [936, 21] width 117 height 19
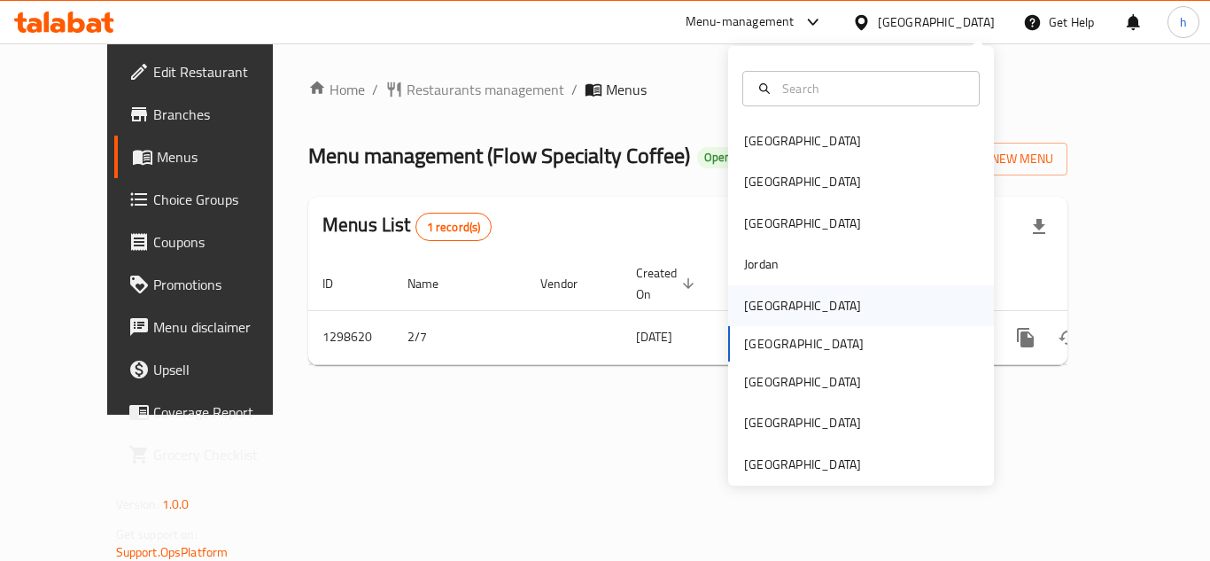
click at [804, 321] on div "[GEOGRAPHIC_DATA]" at bounding box center [861, 305] width 266 height 41
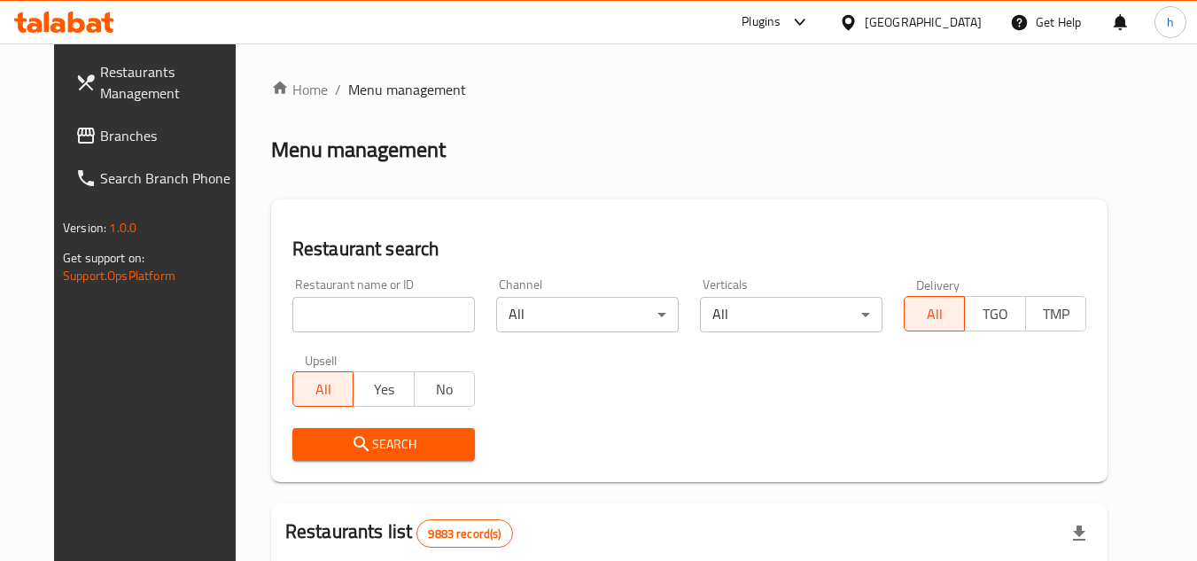
click at [100, 144] on span "Branches" at bounding box center [170, 135] width 140 height 21
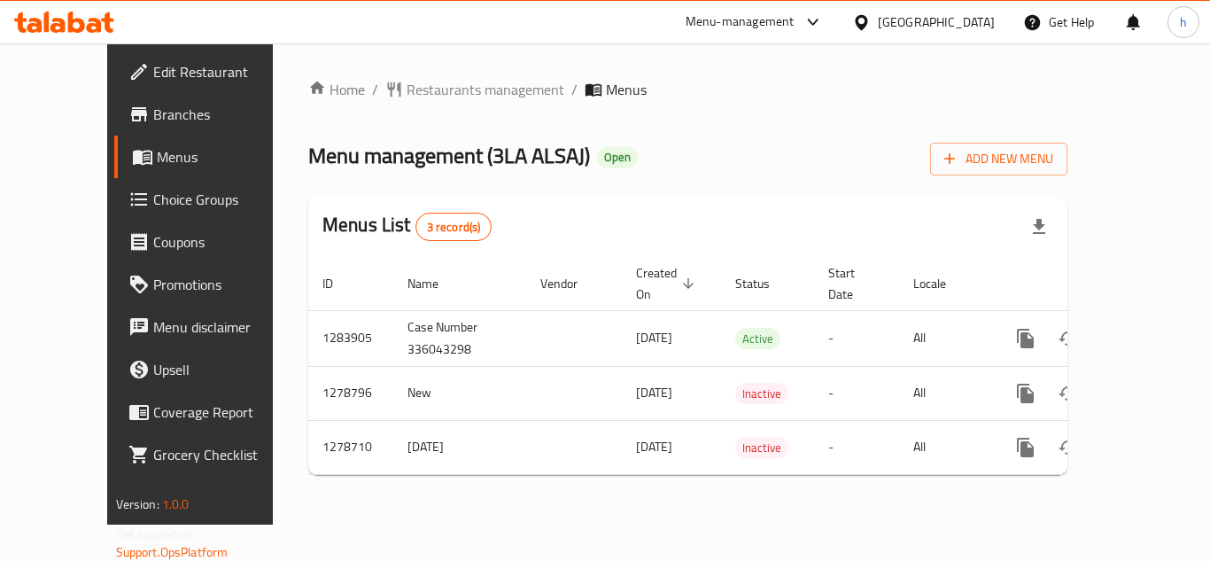
click at [878, 23] on div at bounding box center [865, 21] width 26 height 19
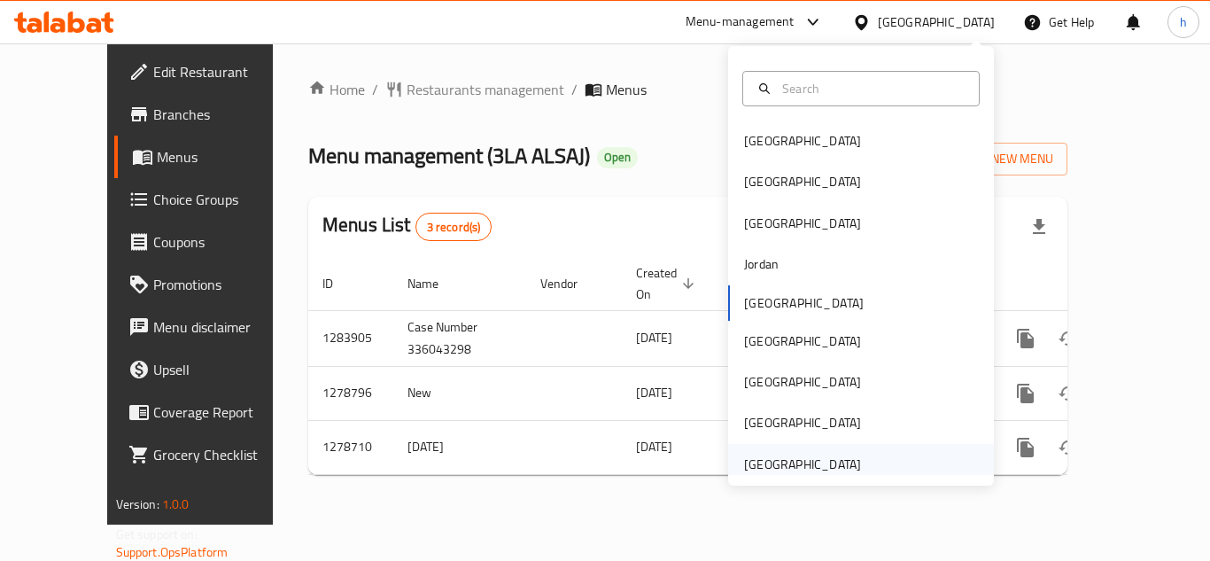
click at [888, 469] on div "[GEOGRAPHIC_DATA]" at bounding box center [861, 464] width 266 height 41
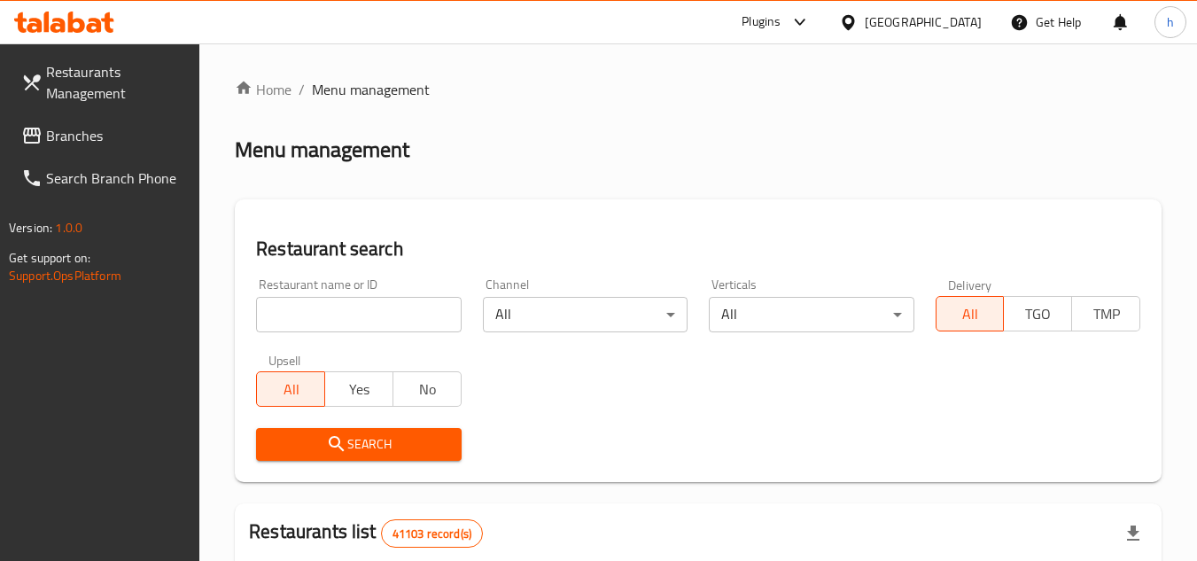
click at [76, 112] on link "Restaurants Management" at bounding box center [103, 82] width 193 height 64
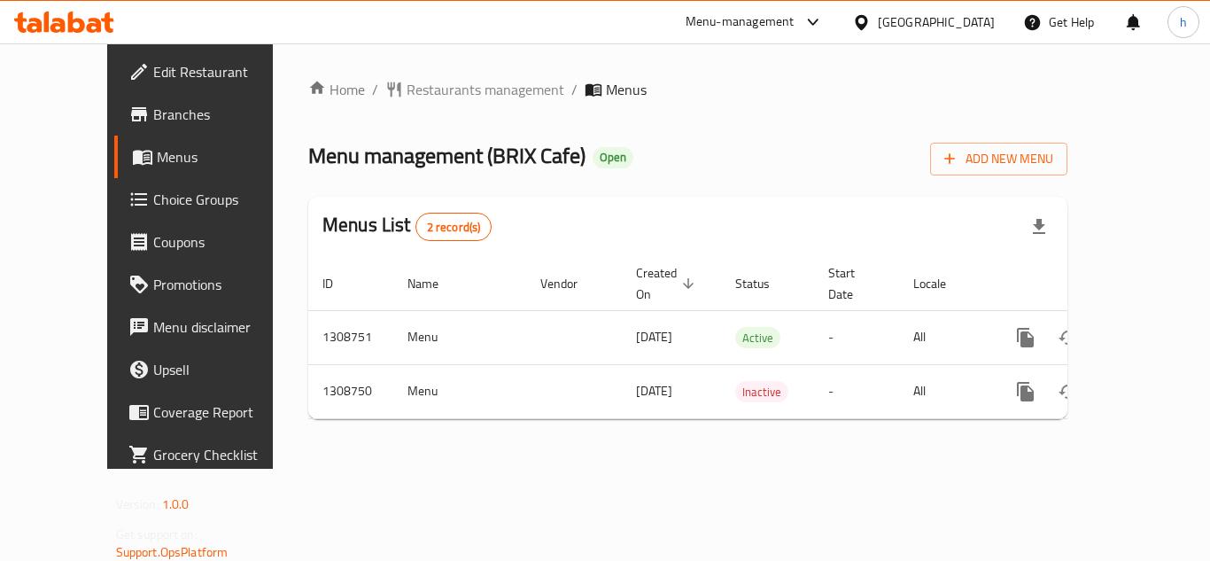
click at [789, 27] on div "Menu-management" at bounding box center [740, 22] width 109 height 21
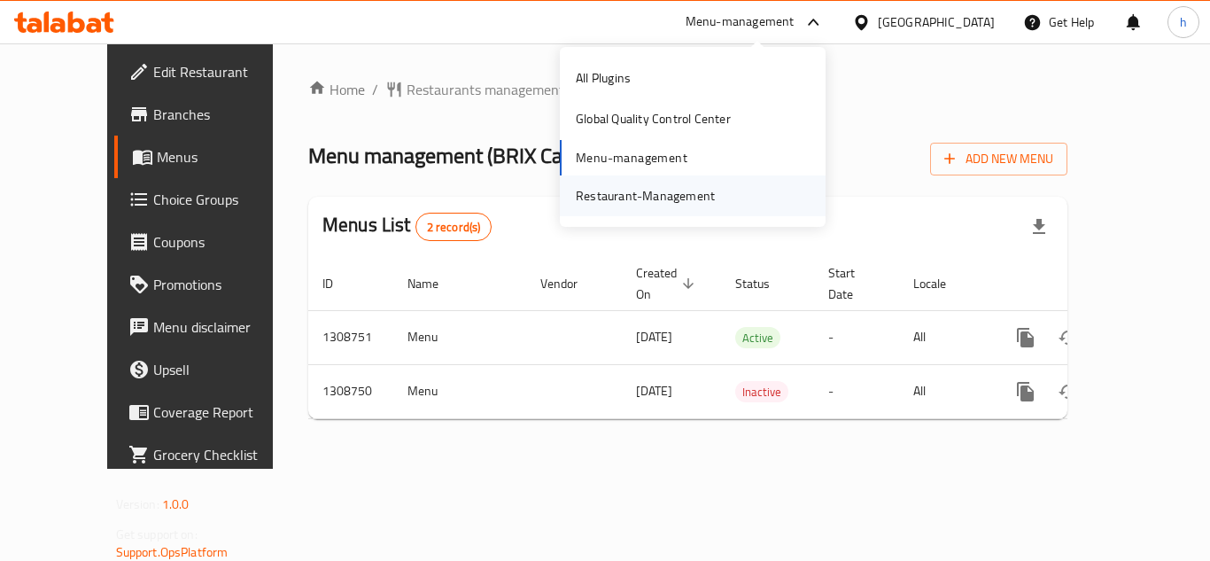
click at [718, 197] on div "Restaurant-Management" at bounding box center [645, 195] width 167 height 41
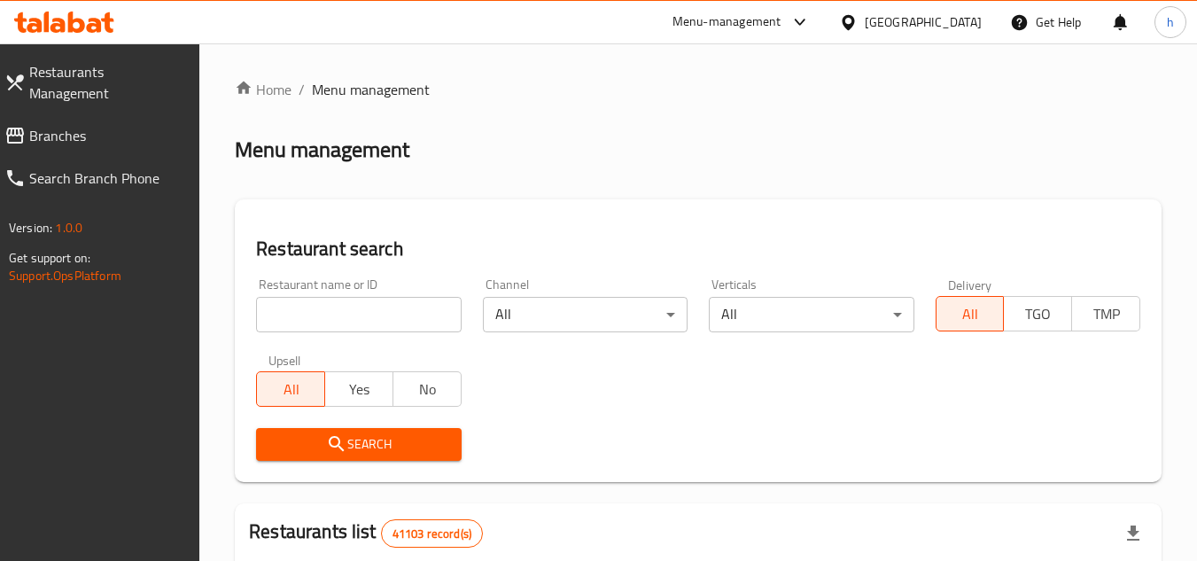
click at [113, 157] on link "Search Branch Phone" at bounding box center [95, 178] width 210 height 43
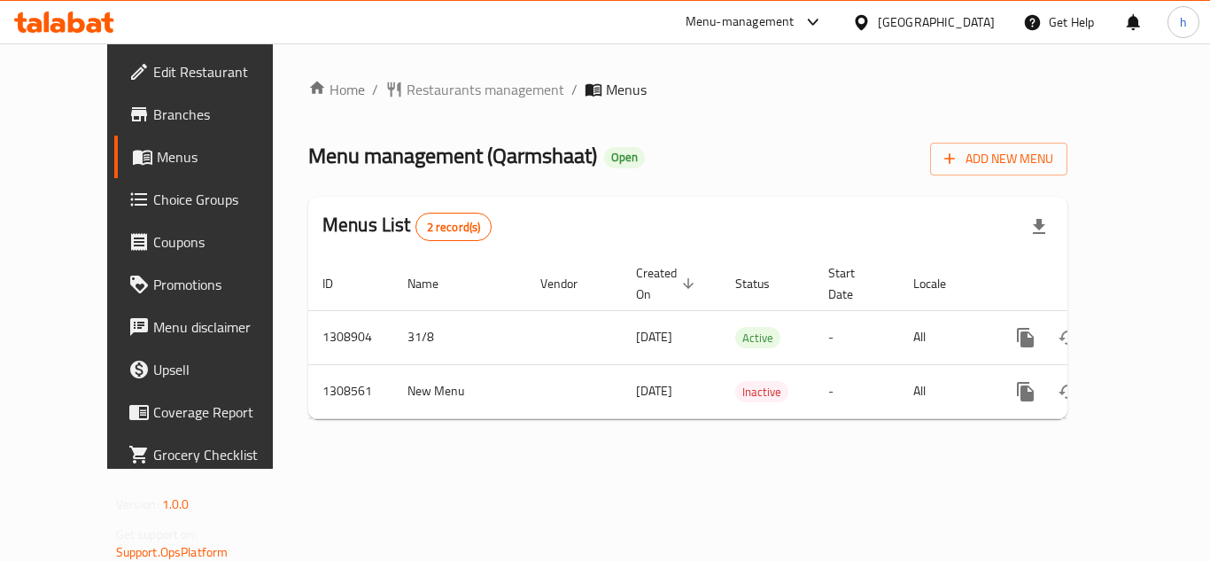
click at [883, 27] on div "[GEOGRAPHIC_DATA]" at bounding box center [936, 21] width 117 height 19
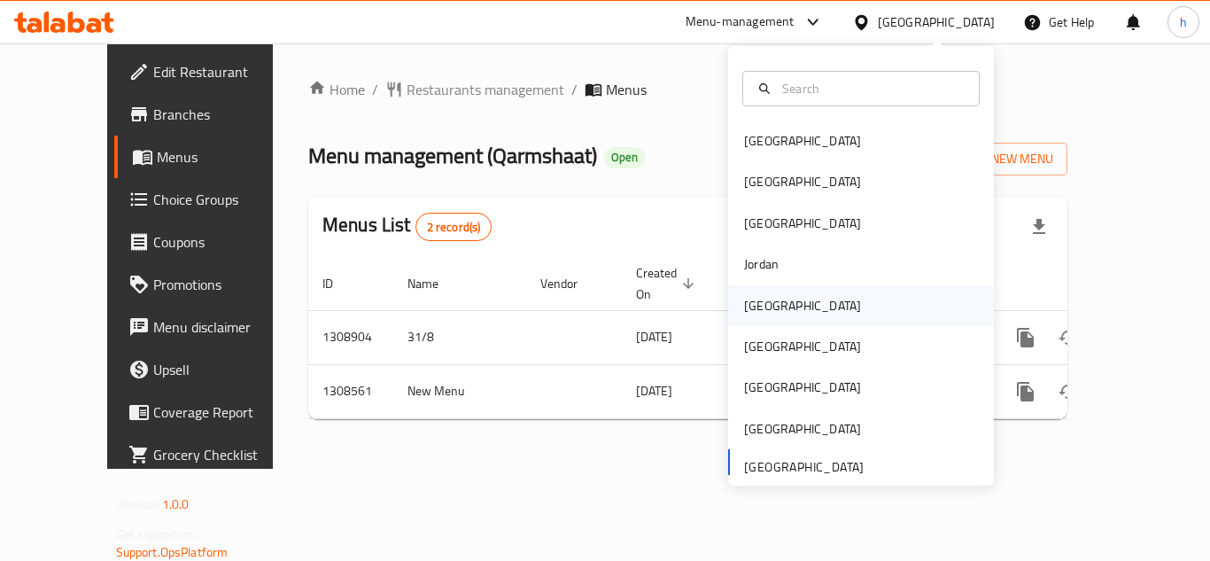
click at [759, 306] on div "Kuwait" at bounding box center [802, 305] width 117 height 19
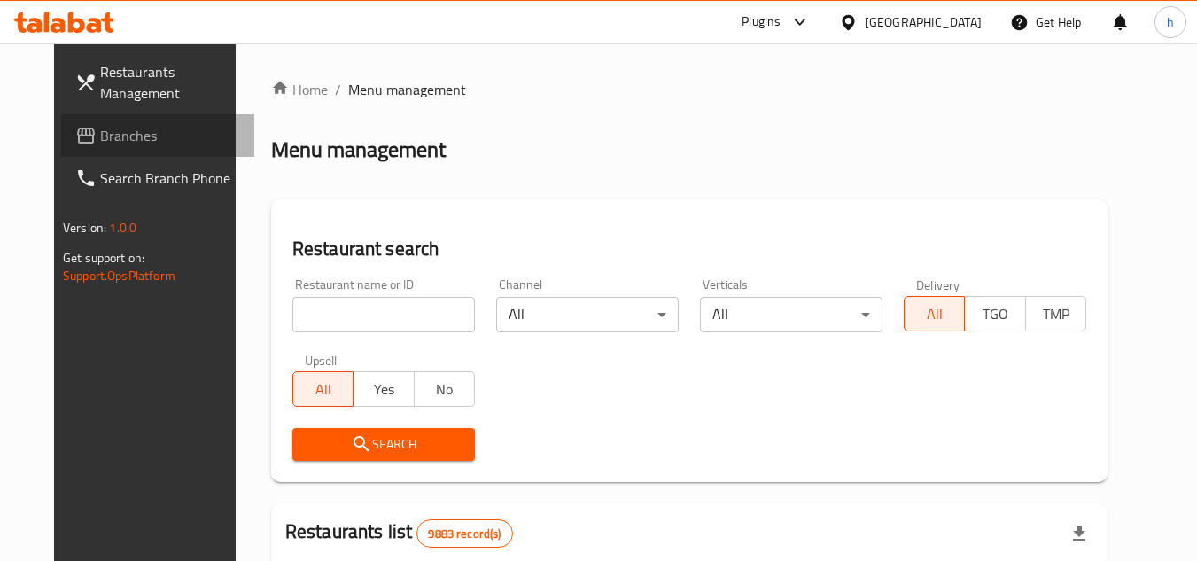
click at [100, 140] on span "Branches" at bounding box center [170, 135] width 140 height 21
